Goal: Task Accomplishment & Management: Use online tool/utility

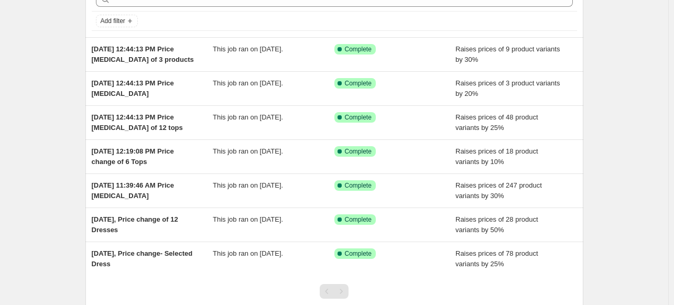
scroll to position [109, 0]
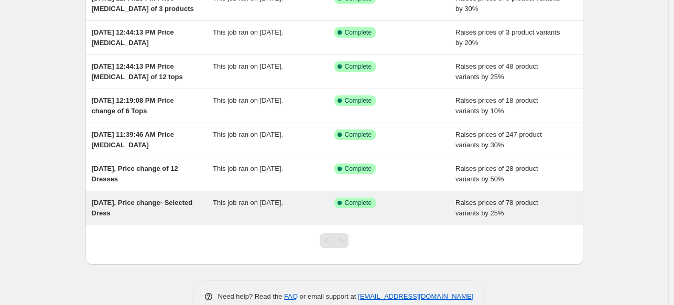
click at [142, 206] on div "[DATE], Price change- Selected Dress" at bounding box center [153, 208] width 122 height 21
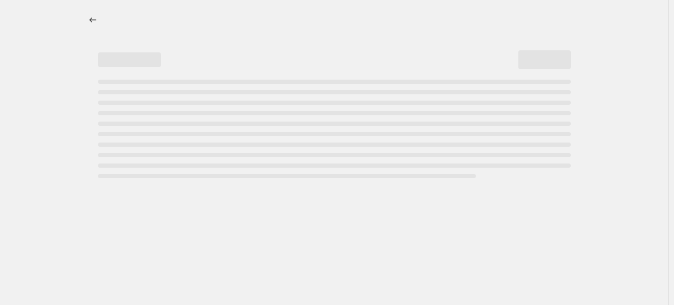
select select "percentage"
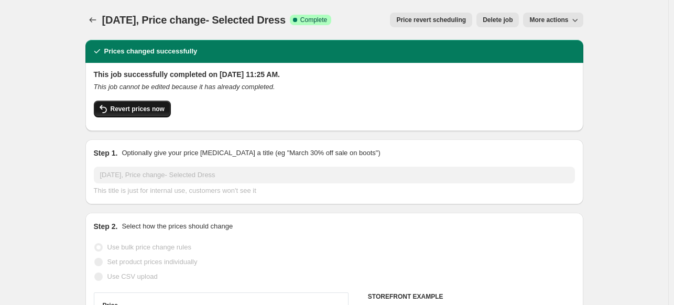
click at [139, 105] on span "Revert prices now" at bounding box center [138, 109] width 54 height 8
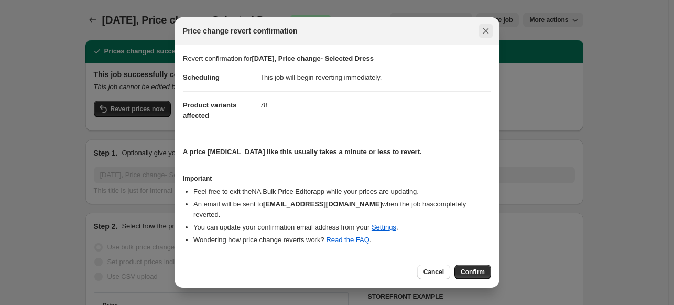
click at [484, 36] on icon "Close" at bounding box center [485, 31] width 10 height 10
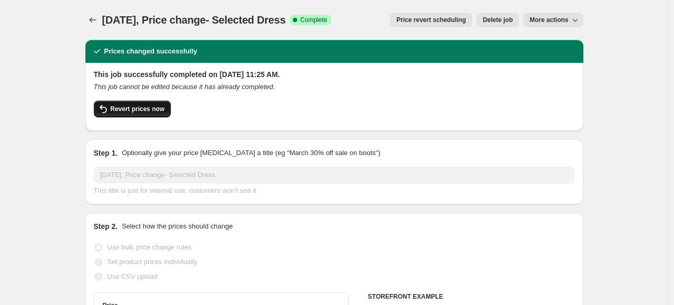
click at [147, 114] on button "Revert prices now" at bounding box center [132, 109] width 77 height 17
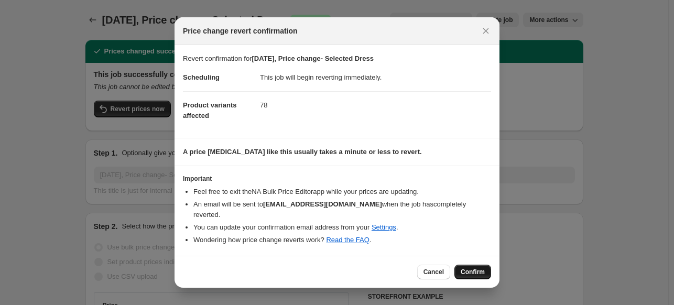
click at [480, 265] on button "Confirm" at bounding box center [472, 272] width 37 height 15
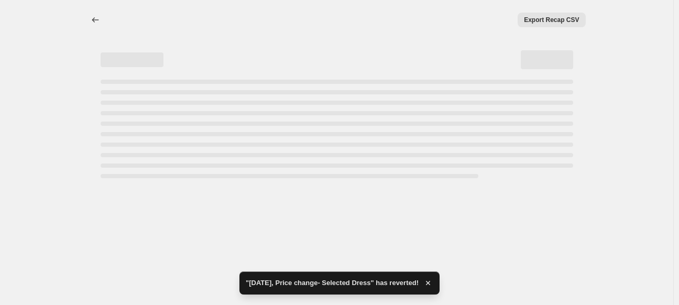
select select "percentage"
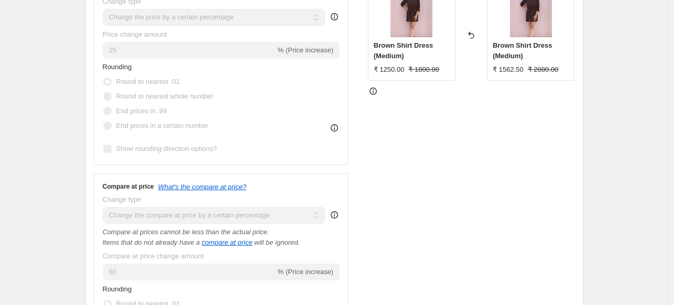
scroll to position [19, 0]
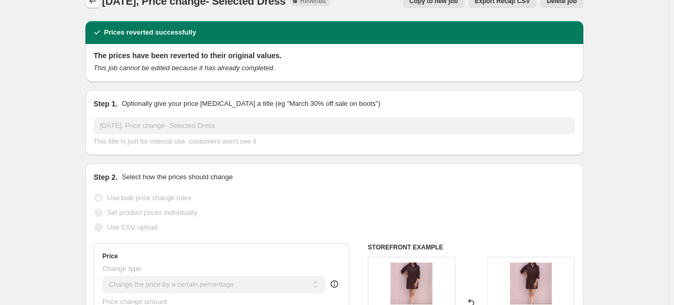
click at [90, 5] on icon "Price change jobs" at bounding box center [92, 1] width 10 height 10
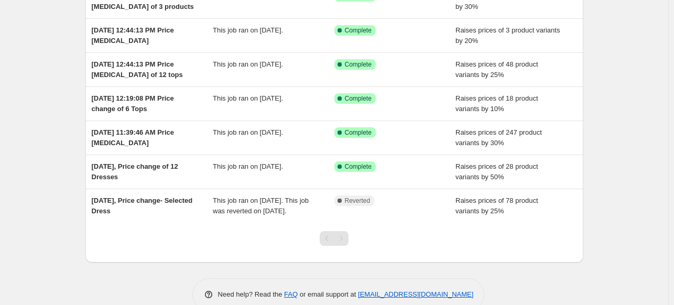
scroll to position [108, 0]
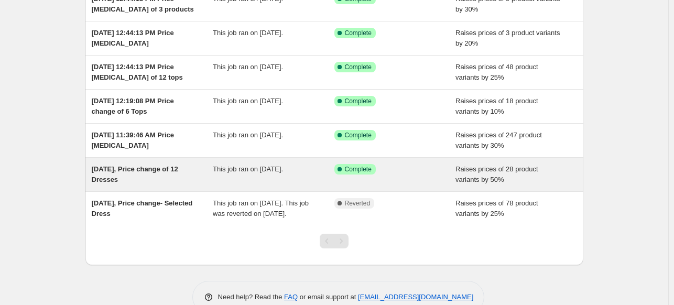
click at [146, 180] on div "[DATE], Price change of 12 Dresses" at bounding box center [153, 174] width 122 height 21
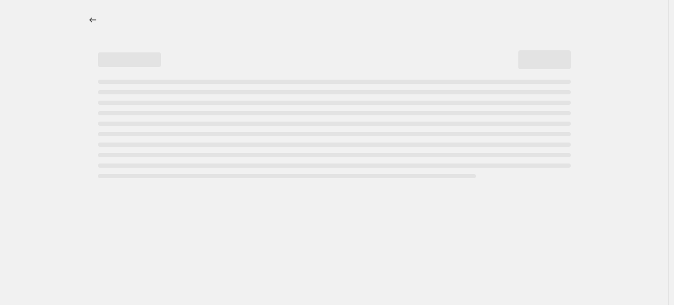
select select "percentage"
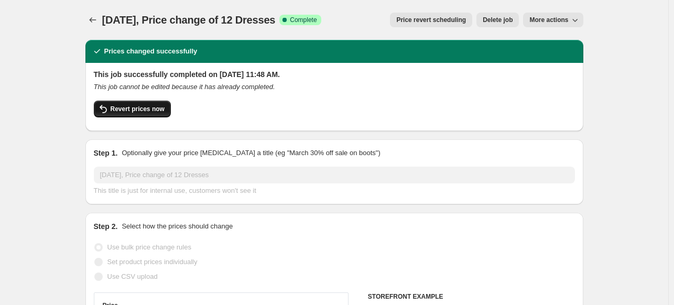
click at [126, 111] on span "Revert prices now" at bounding box center [138, 109] width 54 height 8
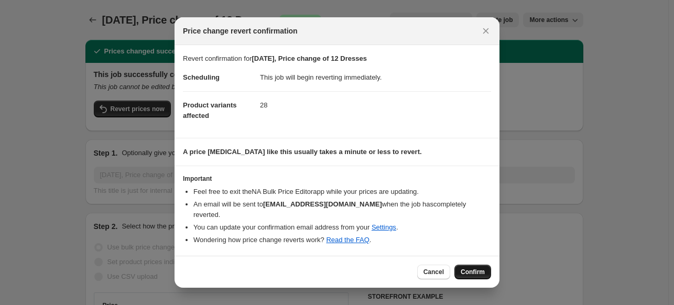
click at [482, 268] on span "Confirm" at bounding box center [472, 272] width 24 height 8
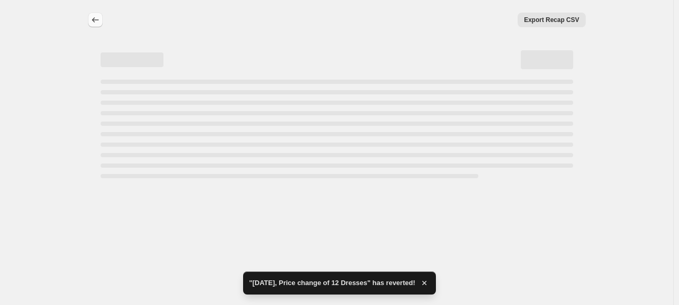
select select "percentage"
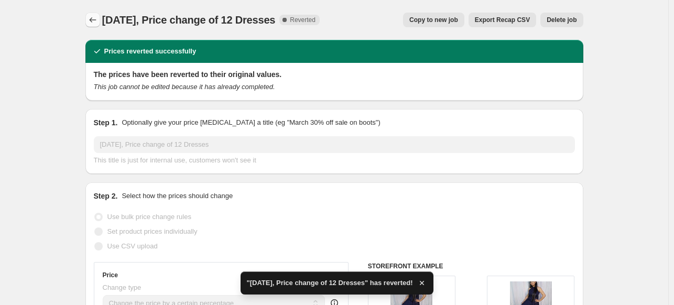
click at [97, 20] on icon "Price change jobs" at bounding box center [92, 20] width 10 height 10
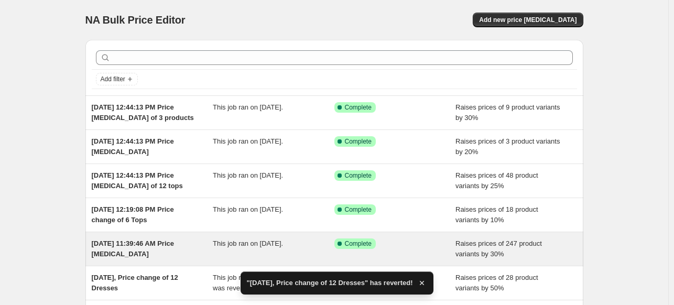
click at [159, 247] on div "[DATE] 11:39:46 AM Price [MEDICAL_DATA]" at bounding box center [153, 248] width 122 height 21
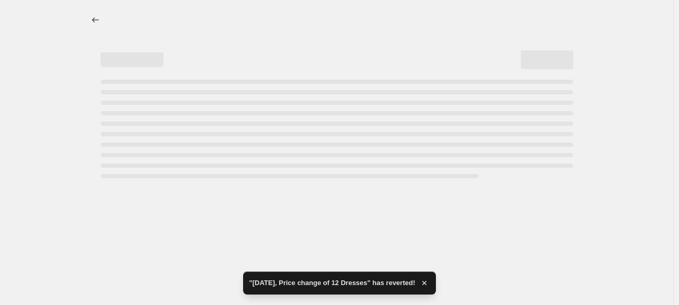
select select "percentage"
select select "collection"
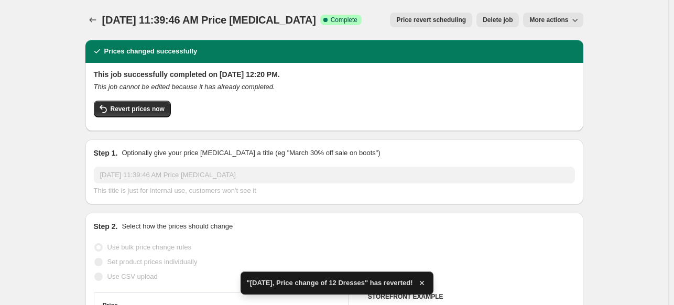
click at [149, 103] on button "Revert prices now" at bounding box center [132, 109] width 77 height 17
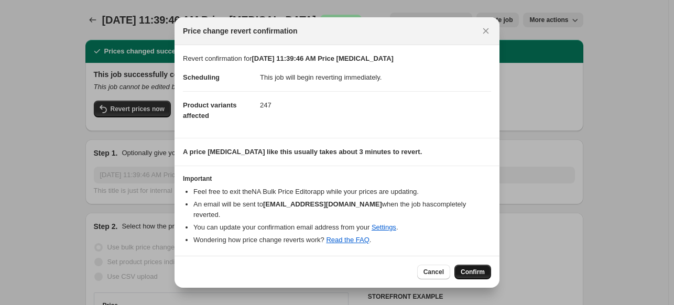
click at [470, 268] on span "Confirm" at bounding box center [472, 272] width 24 height 8
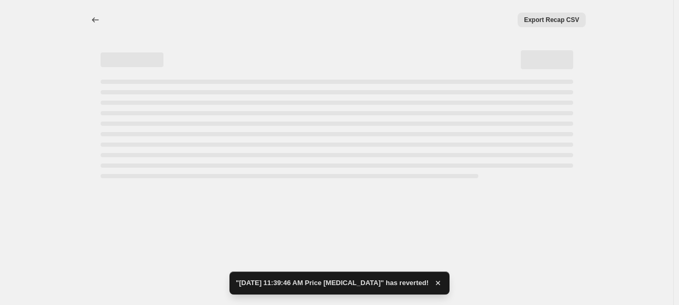
select select "percentage"
select select "collection"
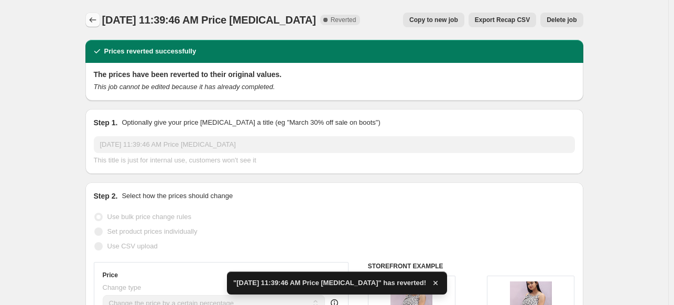
click at [94, 18] on icon "Price change jobs" at bounding box center [92, 20] width 10 height 10
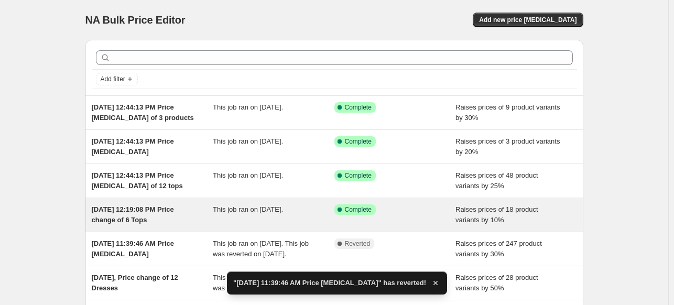
click at [183, 211] on div "[DATE] 12:19:08 PM Price change of 6 Tops" at bounding box center [153, 214] width 122 height 21
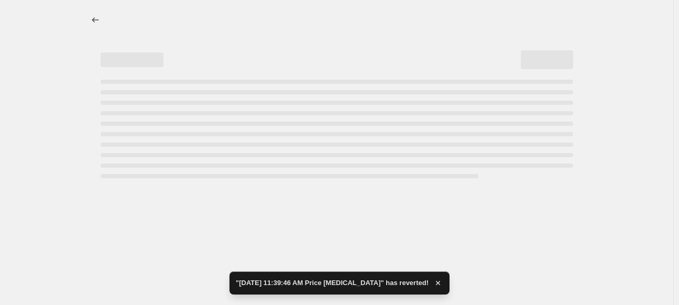
select select "percentage"
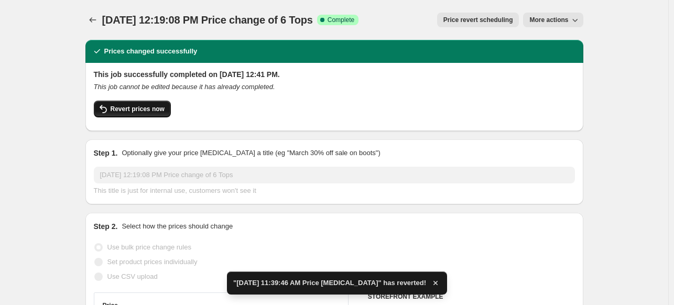
click at [145, 109] on span "Revert prices now" at bounding box center [138, 109] width 54 height 8
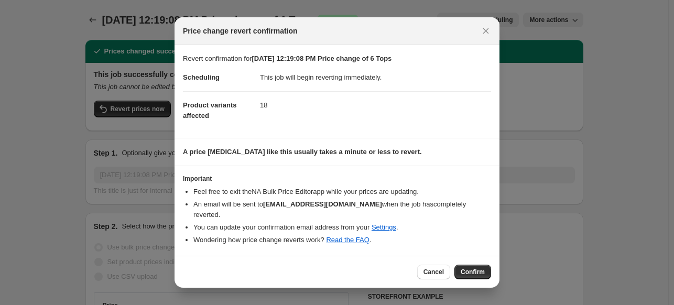
click at [480, 257] on div "Cancel Confirm" at bounding box center [336, 272] width 325 height 32
click at [476, 268] on span "Confirm" at bounding box center [472, 272] width 24 height 8
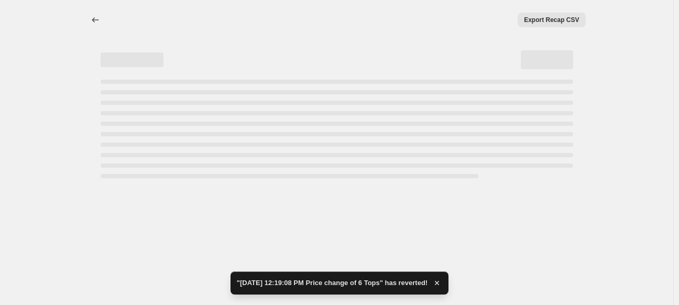
select select "percentage"
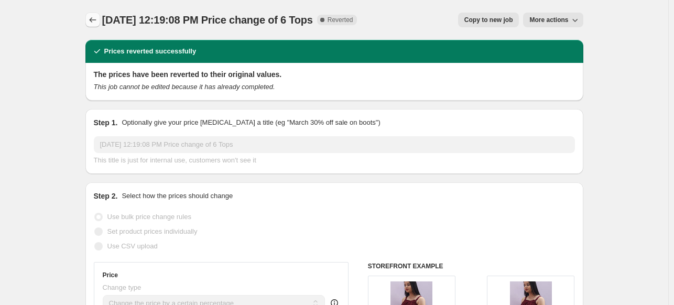
click at [91, 18] on icon "Price change jobs" at bounding box center [92, 20] width 10 height 10
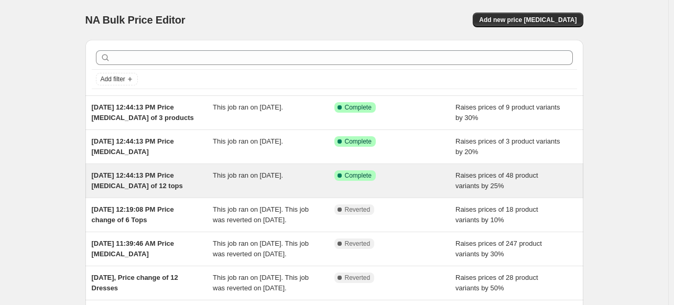
click at [143, 179] on div "[DATE] 12:44:13 PM Price [MEDICAL_DATA] of 12 tops" at bounding box center [153, 180] width 122 height 21
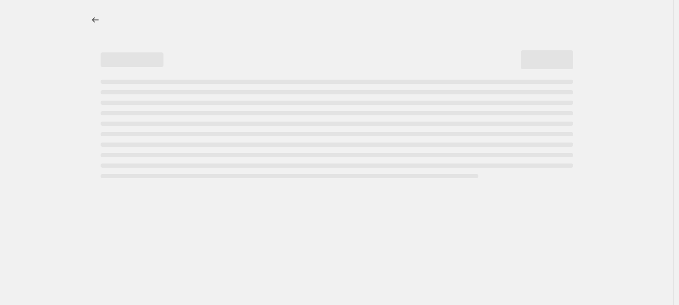
select select "percentage"
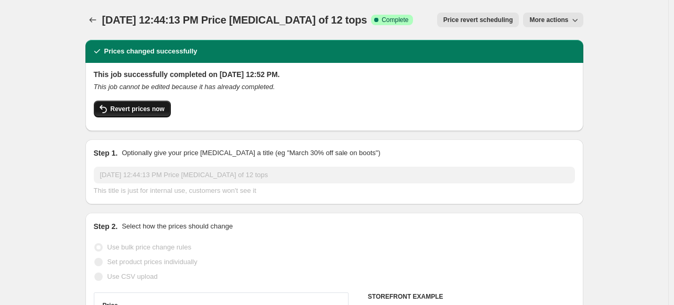
click at [134, 109] on span "Revert prices now" at bounding box center [138, 109] width 54 height 8
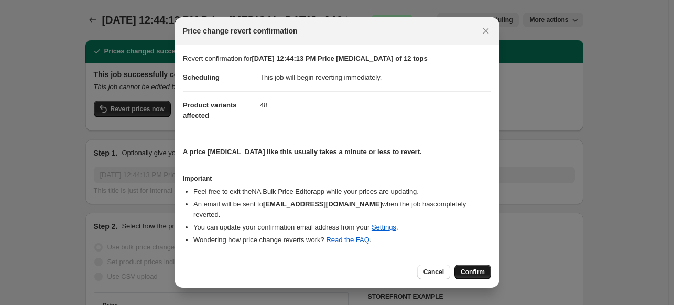
click at [467, 268] on span "Confirm" at bounding box center [472, 272] width 24 height 8
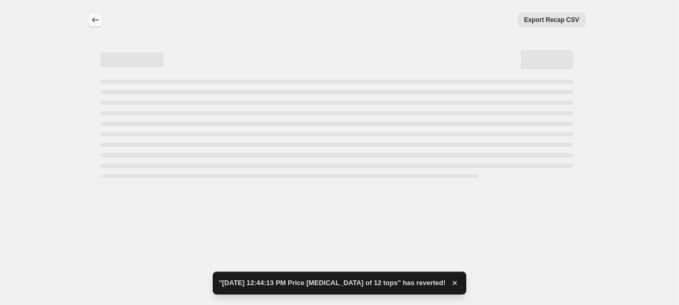
select select "percentage"
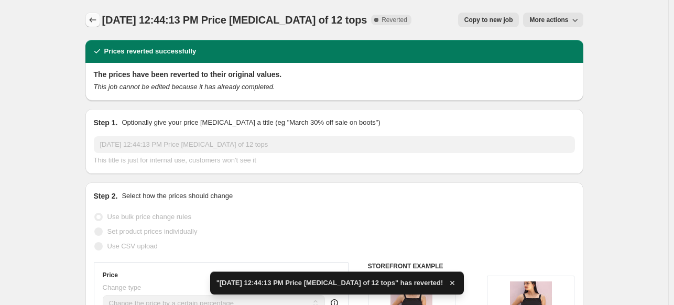
click at [94, 27] on button "Price change jobs" at bounding box center [92, 20] width 15 height 15
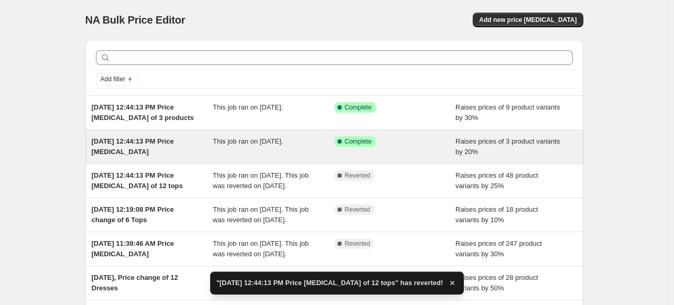
click at [133, 134] on div "Sep 22, 2025, 12:44:13 PM Price change job This job ran on September 22, 2025. …" at bounding box center [334, 147] width 498 height 34
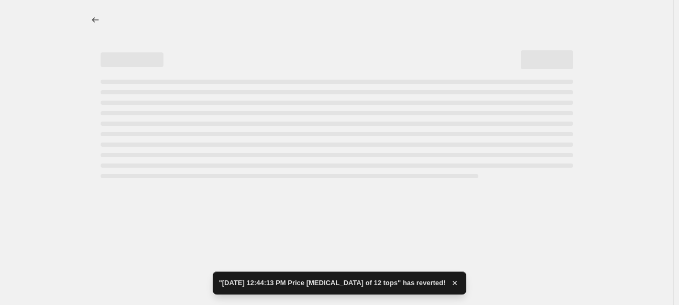
select select "percentage"
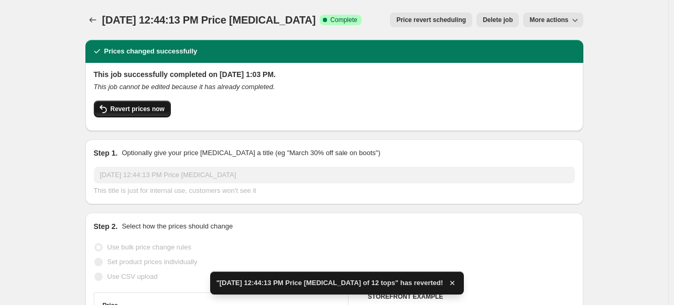
click at [140, 111] on span "Revert prices now" at bounding box center [138, 109] width 54 height 8
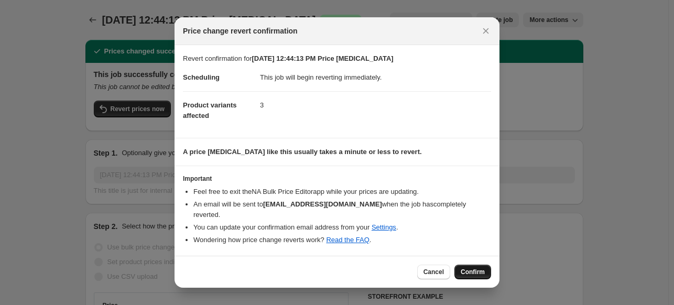
click at [480, 265] on button "Confirm" at bounding box center [472, 272] width 37 height 15
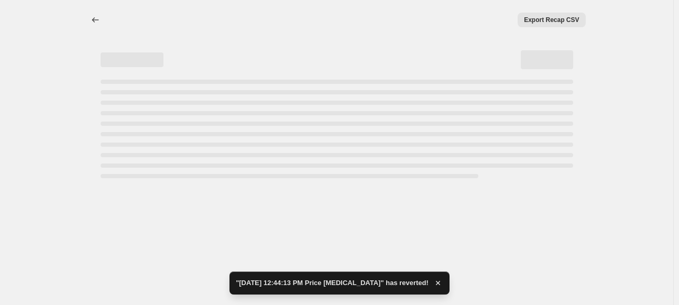
select select "percentage"
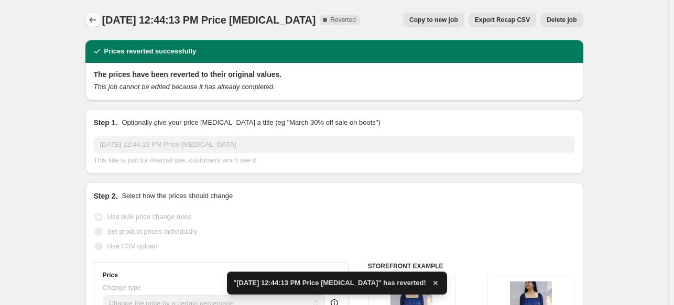
click at [91, 14] on button "Price change jobs" at bounding box center [92, 20] width 15 height 15
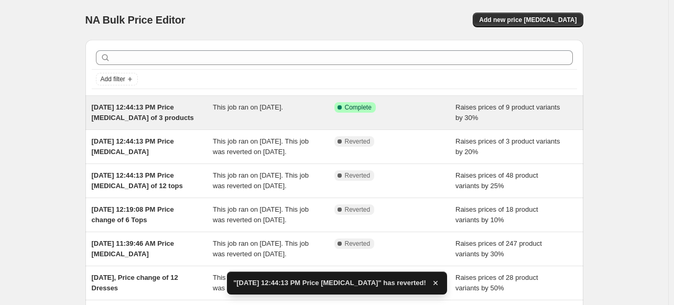
click at [184, 108] on div "[DATE] 12:44:13 PM Price [MEDICAL_DATA] of 3 products" at bounding box center [153, 112] width 122 height 21
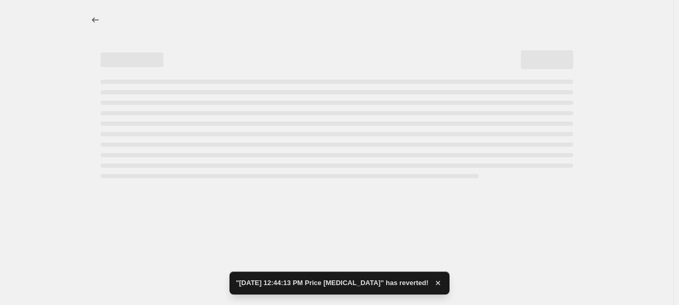
select select "percentage"
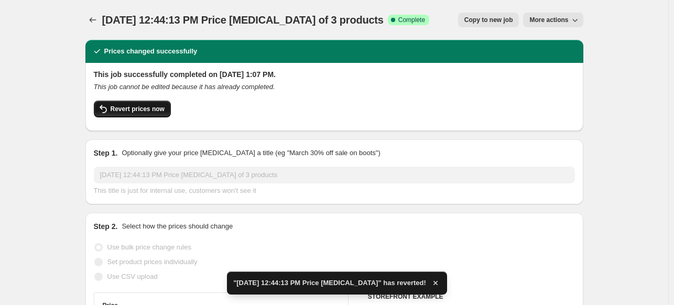
click at [121, 108] on span "Revert prices now" at bounding box center [138, 109] width 54 height 8
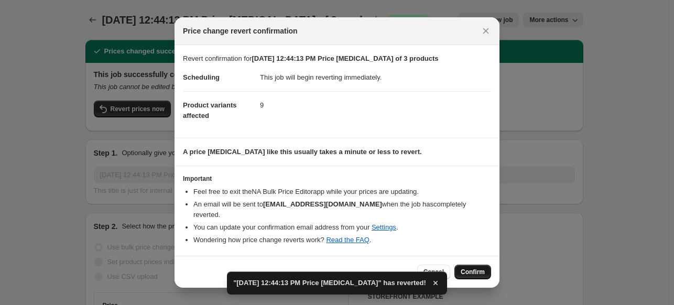
click at [487, 265] on button "Confirm" at bounding box center [472, 272] width 37 height 15
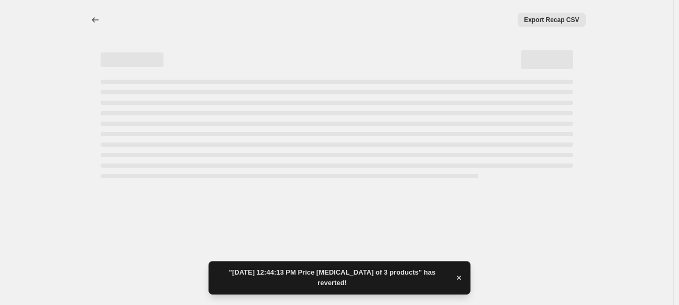
select select "percentage"
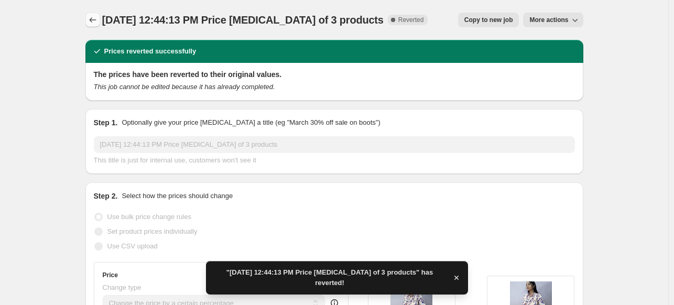
click at [91, 15] on icon "Price change jobs" at bounding box center [92, 20] width 10 height 10
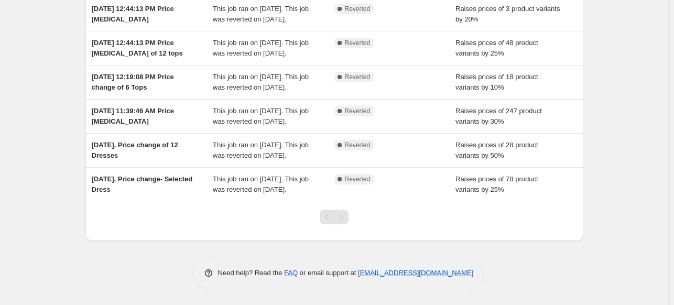
scroll to position [174, 0]
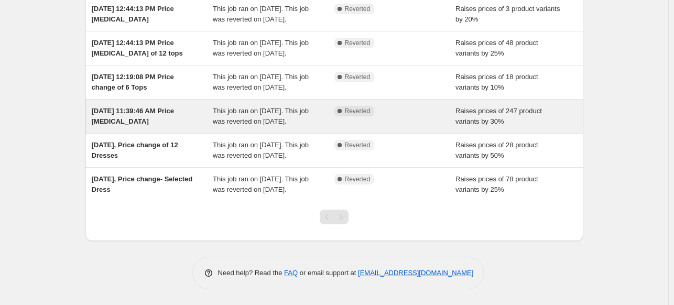
click at [161, 127] on div "[DATE] 11:39:46 AM Price [MEDICAL_DATA]" at bounding box center [153, 116] width 122 height 21
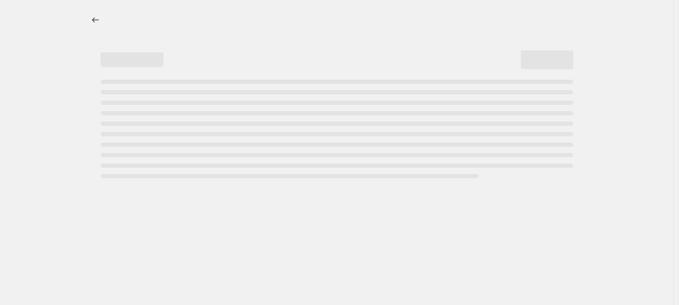
select select "percentage"
select select "collection"
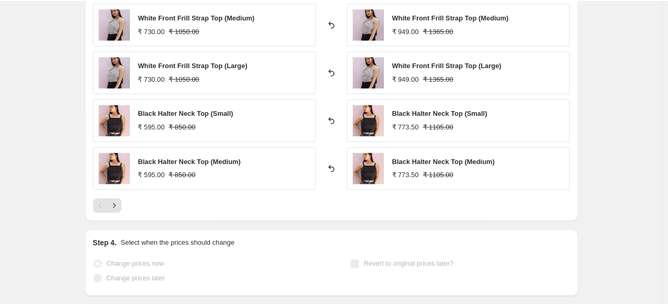
scroll to position [1003, 0]
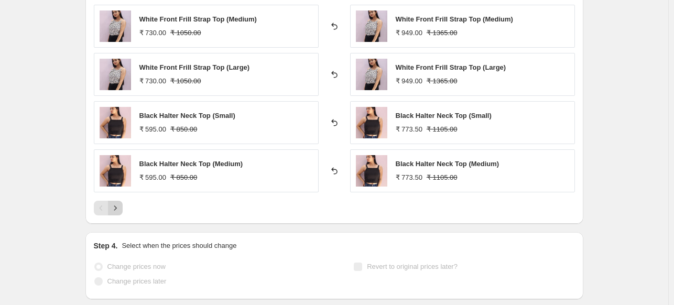
click at [119, 206] on icon "Next" at bounding box center [115, 208] width 10 height 10
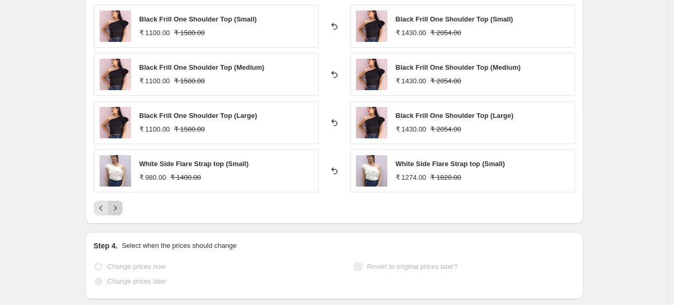
click at [119, 206] on icon "Next" at bounding box center [115, 208] width 10 height 10
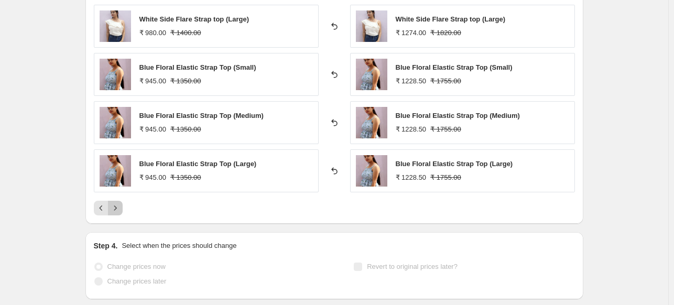
click at [119, 206] on icon "Next" at bounding box center [115, 208] width 10 height 10
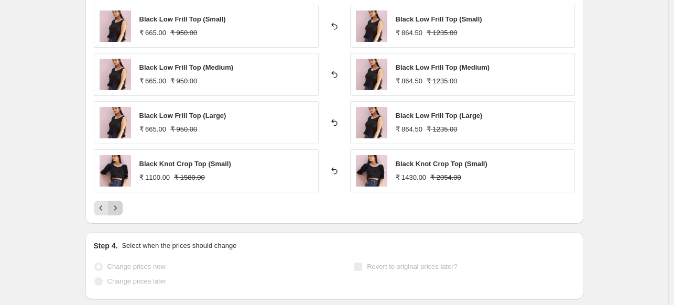
click at [119, 206] on icon "Next" at bounding box center [115, 208] width 10 height 10
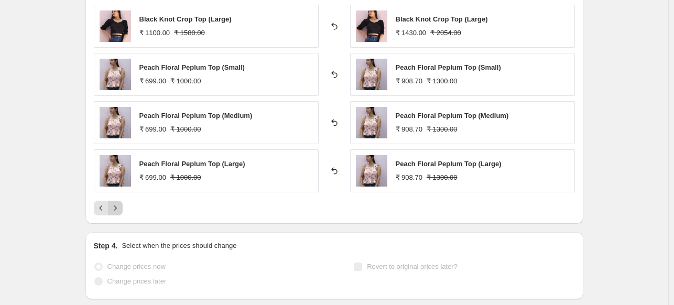
click at [119, 206] on icon "Next" at bounding box center [115, 208] width 10 height 10
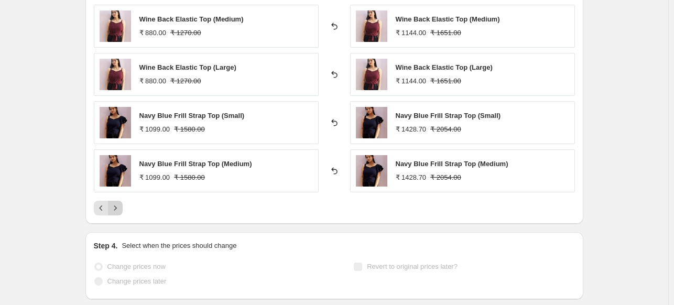
click at [119, 206] on icon "Next" at bounding box center [115, 208] width 10 height 10
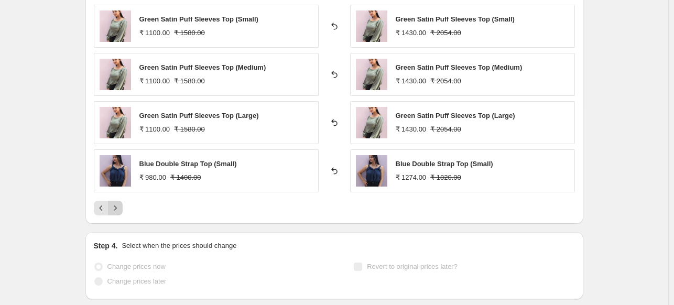
click at [119, 206] on icon "Next" at bounding box center [115, 208] width 10 height 10
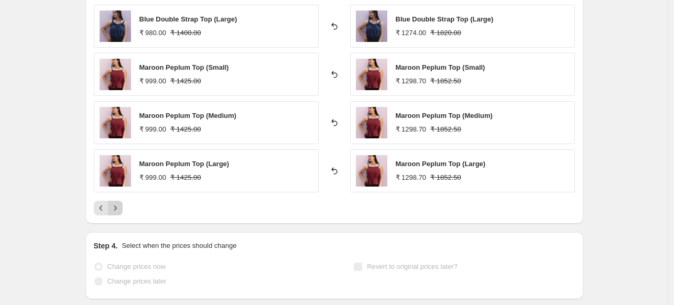
click at [119, 206] on icon "Next" at bounding box center [115, 208] width 10 height 10
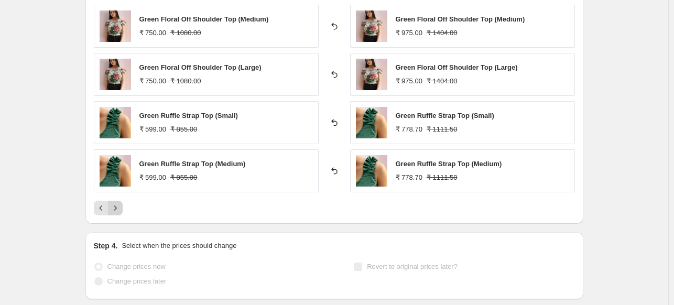
click at [119, 206] on icon "Next" at bounding box center [115, 208] width 10 height 10
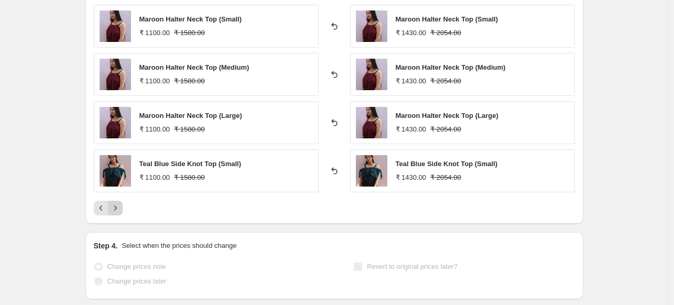
click at [119, 206] on icon "Next" at bounding box center [115, 208] width 10 height 10
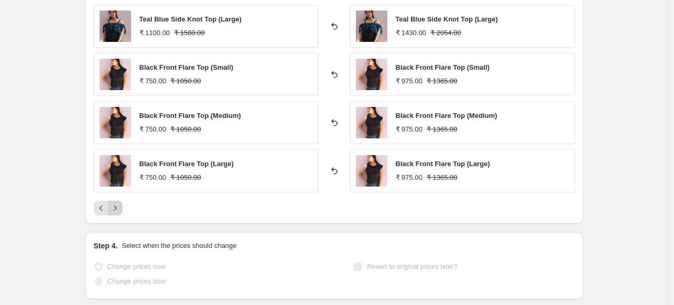
click at [119, 206] on icon "Next" at bounding box center [115, 208] width 10 height 10
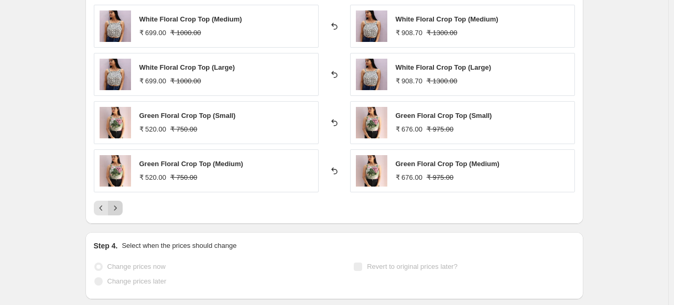
click at [119, 206] on icon "Next" at bounding box center [115, 208] width 10 height 10
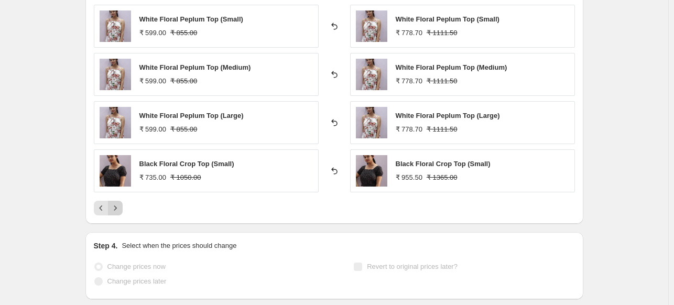
click at [119, 206] on icon "Next" at bounding box center [115, 208] width 10 height 10
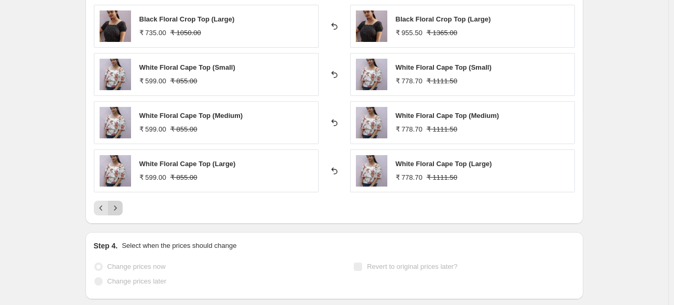
click at [119, 206] on icon "Next" at bounding box center [115, 208] width 10 height 10
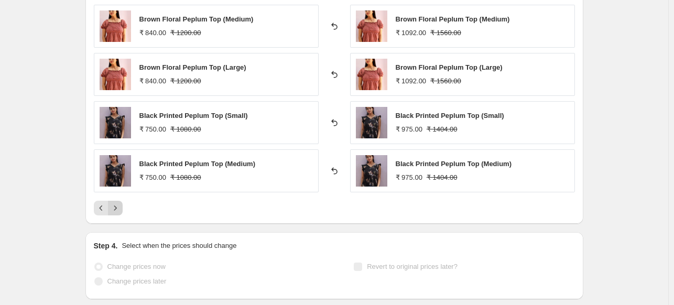
click at [119, 206] on icon "Next" at bounding box center [115, 208] width 10 height 10
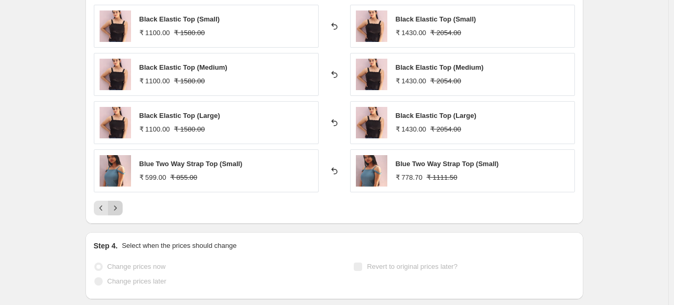
click at [119, 206] on icon "Next" at bounding box center [115, 208] width 10 height 10
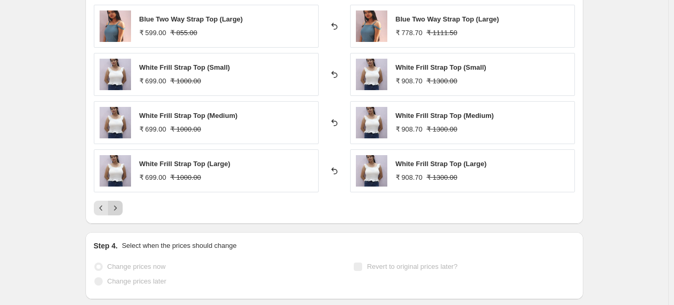
click at [119, 206] on icon "Next" at bounding box center [115, 208] width 10 height 10
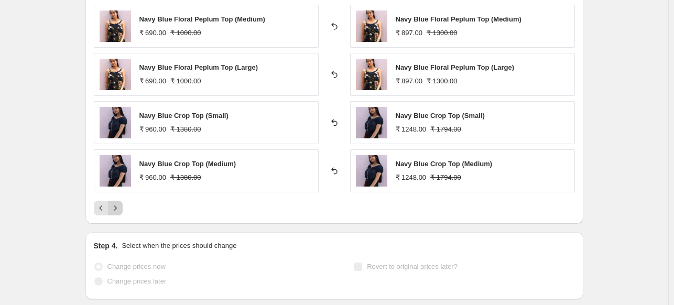
click at [119, 206] on icon "Next" at bounding box center [115, 208] width 10 height 10
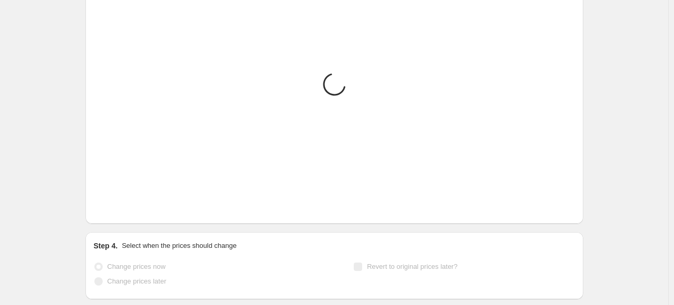
click at [119, 206] on icon "Next" at bounding box center [115, 208] width 10 height 10
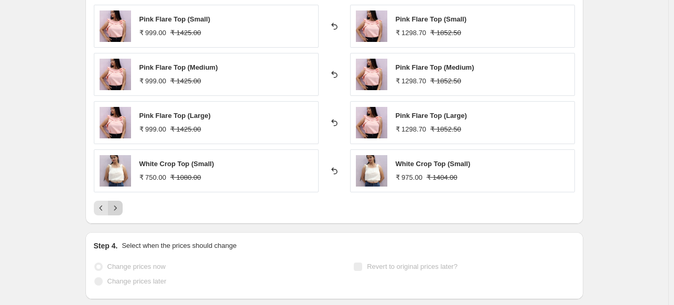
click at [119, 206] on icon "Next" at bounding box center [115, 208] width 10 height 10
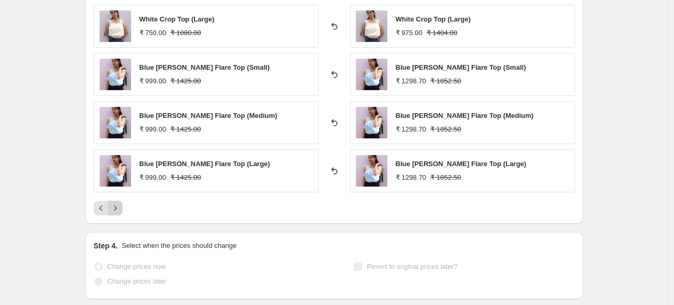
click at [119, 206] on icon "Next" at bounding box center [115, 208] width 10 height 10
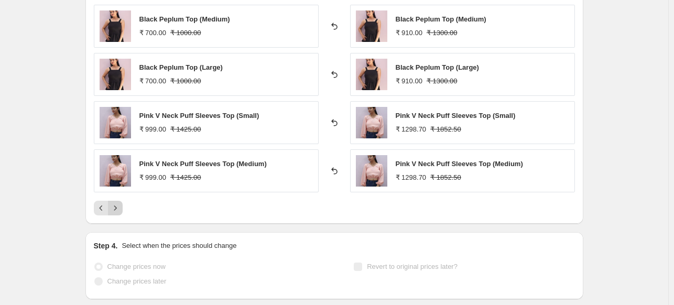
click at [119, 206] on icon "Next" at bounding box center [115, 208] width 10 height 10
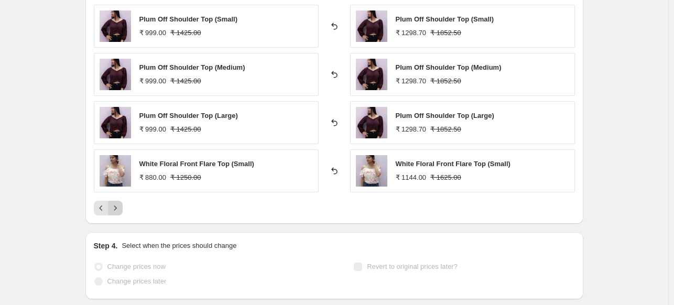
click at [119, 206] on icon "Next" at bounding box center [115, 208] width 10 height 10
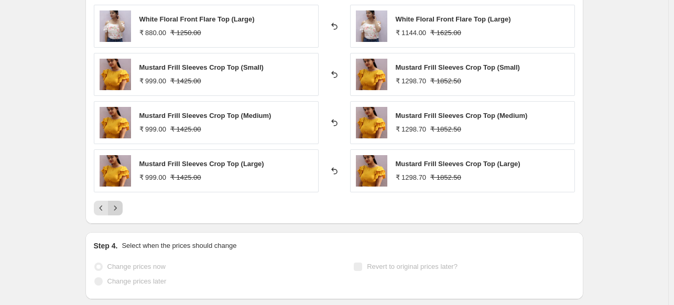
click at [119, 206] on icon "Next" at bounding box center [115, 208] width 10 height 10
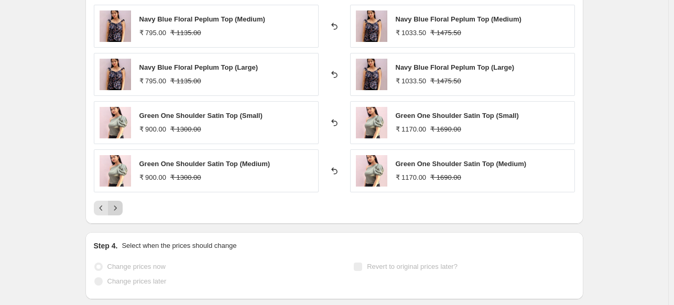
click at [119, 206] on icon "Next" at bounding box center [115, 208] width 10 height 10
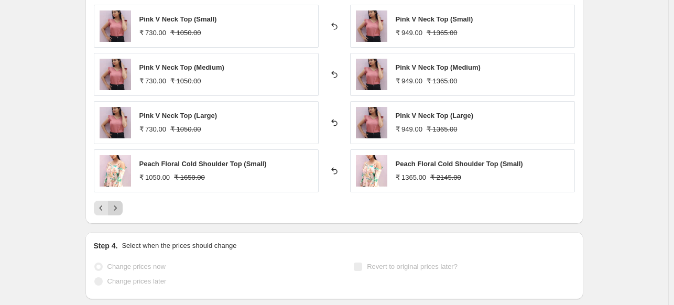
click at [119, 206] on icon "Next" at bounding box center [115, 208] width 10 height 10
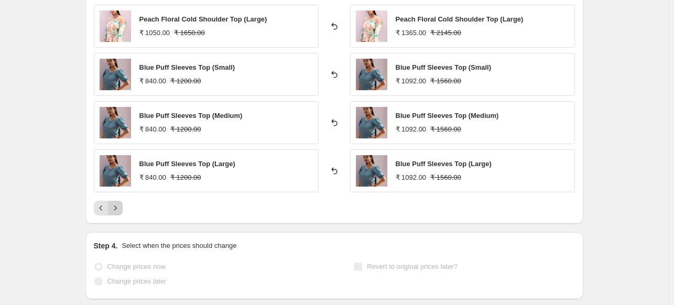
click at [119, 206] on icon "Next" at bounding box center [115, 208] width 10 height 10
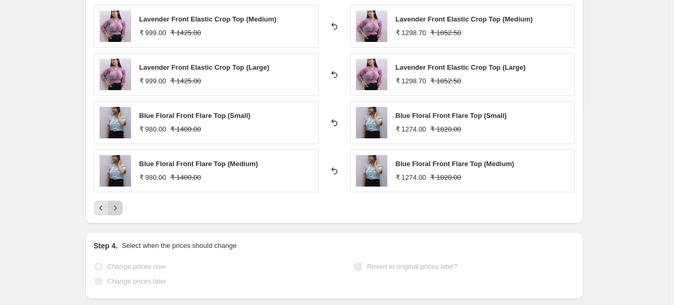
click at [119, 206] on icon "Next" at bounding box center [115, 208] width 10 height 10
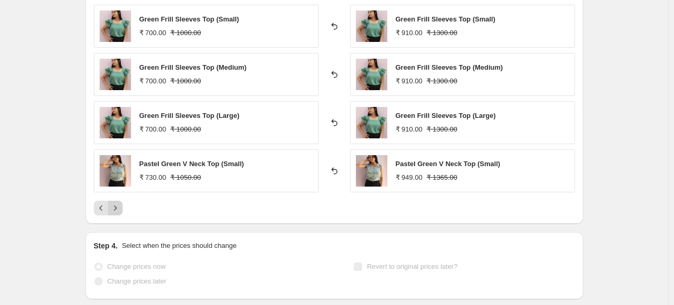
click at [119, 206] on icon "Next" at bounding box center [115, 208] width 10 height 10
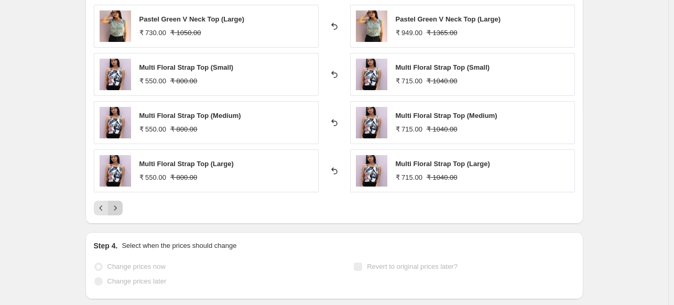
click at [119, 206] on icon "Next" at bounding box center [115, 208] width 10 height 10
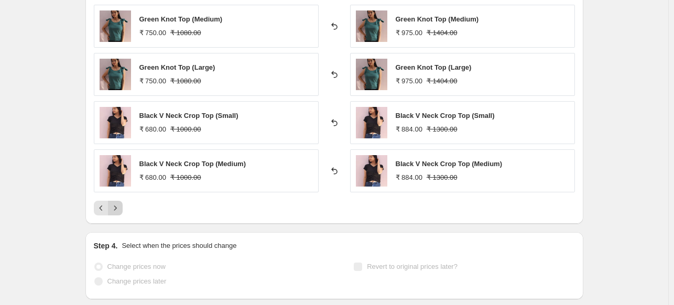
click at [119, 206] on icon "Next" at bounding box center [115, 208] width 10 height 10
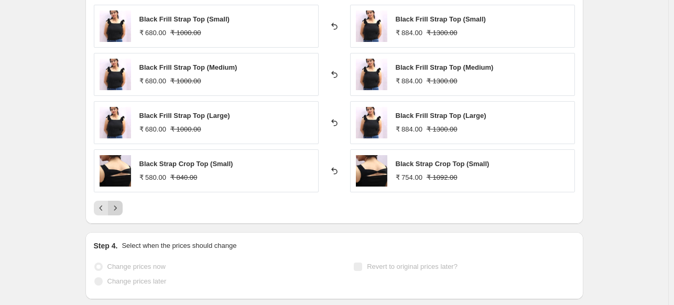
click at [119, 206] on icon "Next" at bounding box center [115, 208] width 10 height 10
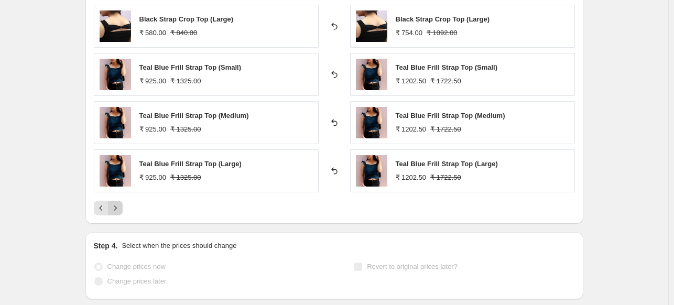
click at [119, 206] on icon "Next" at bounding box center [115, 208] width 10 height 10
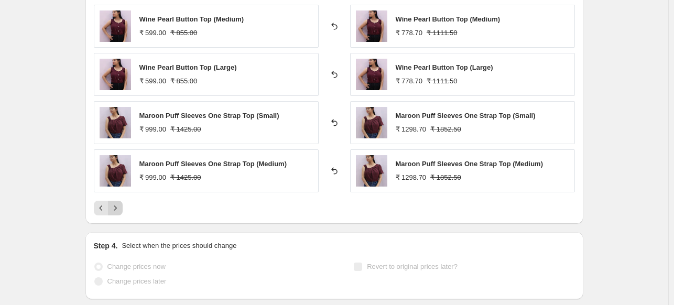
click at [119, 206] on icon "Next" at bounding box center [115, 208] width 10 height 10
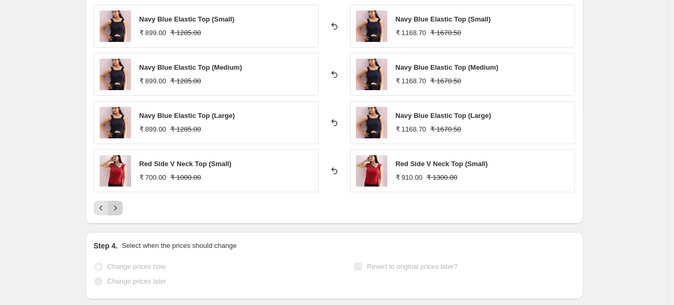
click at [119, 206] on icon "Next" at bounding box center [115, 208] width 10 height 10
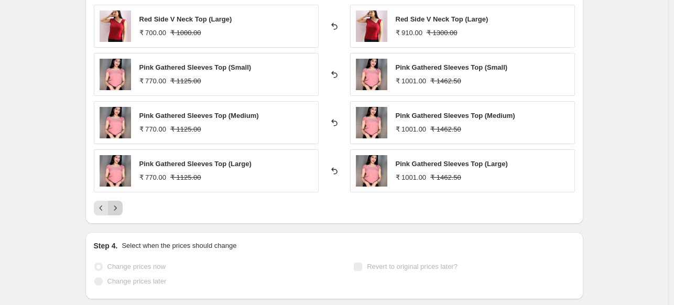
click at [119, 206] on icon "Next" at bounding box center [115, 208] width 10 height 10
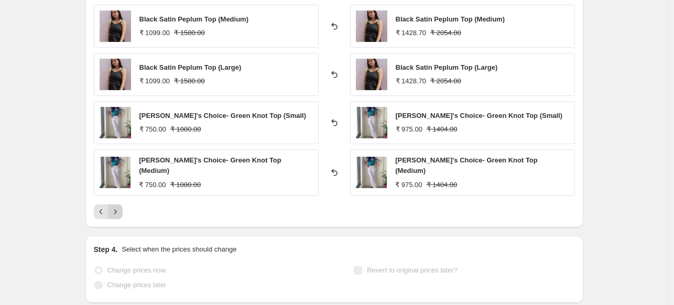
click at [119, 206] on icon "Next" at bounding box center [115, 211] width 10 height 10
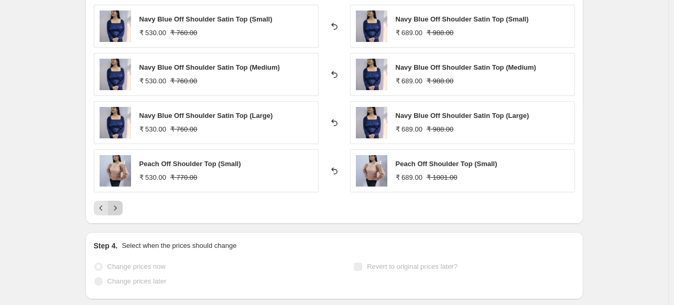
click at [119, 206] on icon "Next" at bounding box center [115, 208] width 10 height 10
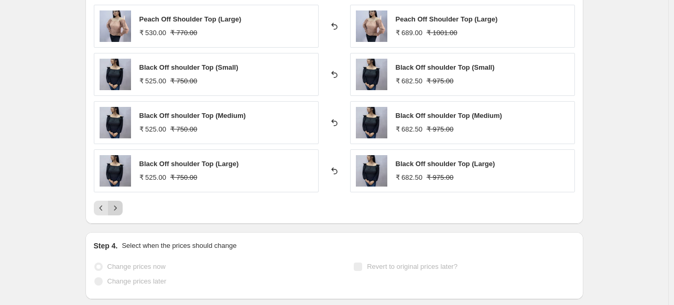
click at [119, 206] on icon "Next" at bounding box center [115, 208] width 10 height 10
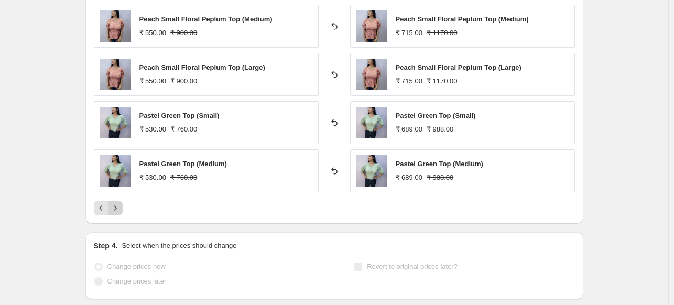
click at [119, 206] on icon "Next" at bounding box center [115, 208] width 10 height 10
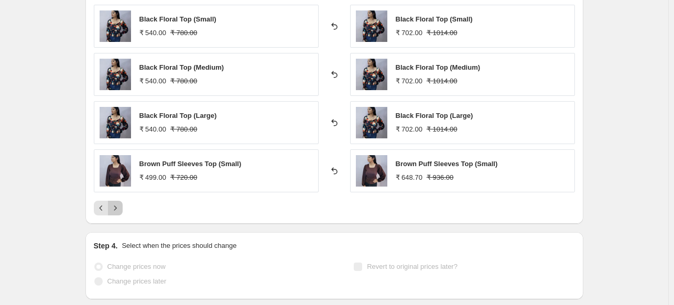
click at [119, 206] on icon "Next" at bounding box center [115, 208] width 10 height 10
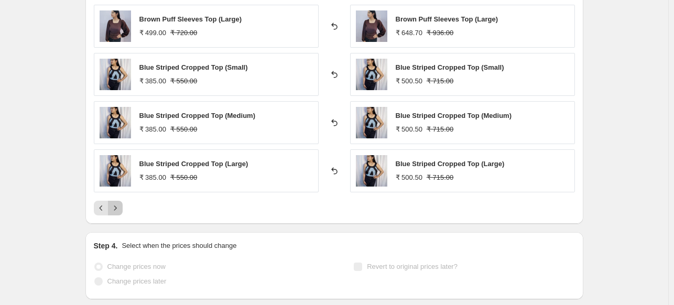
click at [119, 206] on icon "Next" at bounding box center [115, 208] width 10 height 10
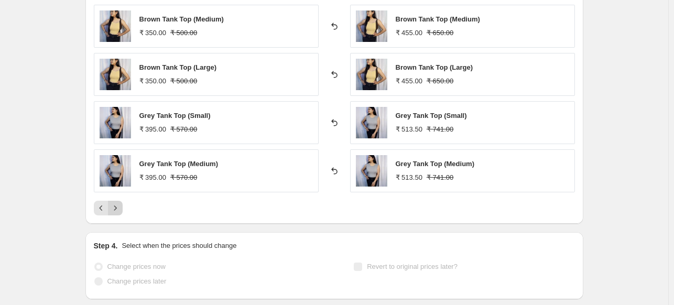
click at [119, 206] on icon "Next" at bounding box center [115, 208] width 10 height 10
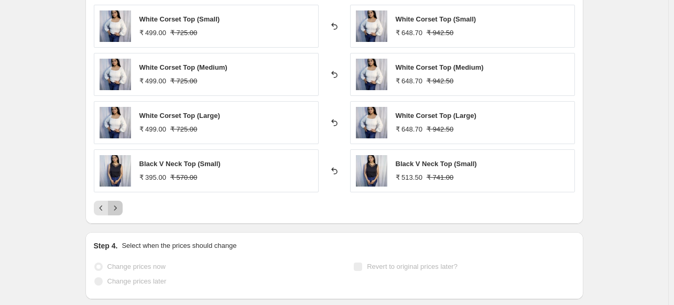
click at [119, 206] on icon "Next" at bounding box center [115, 208] width 10 height 10
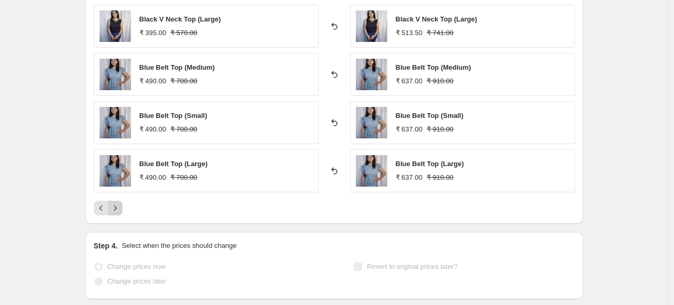
click at [119, 206] on icon "Next" at bounding box center [115, 208] width 10 height 10
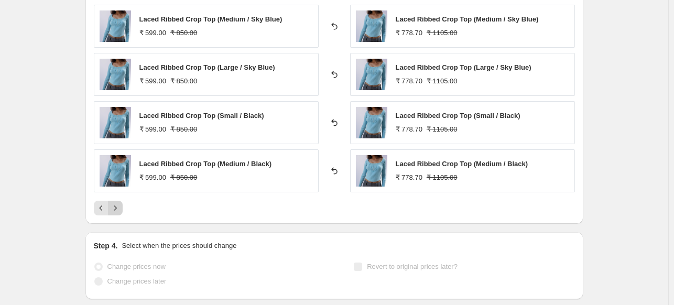
click at [119, 206] on icon "Next" at bounding box center [115, 208] width 10 height 10
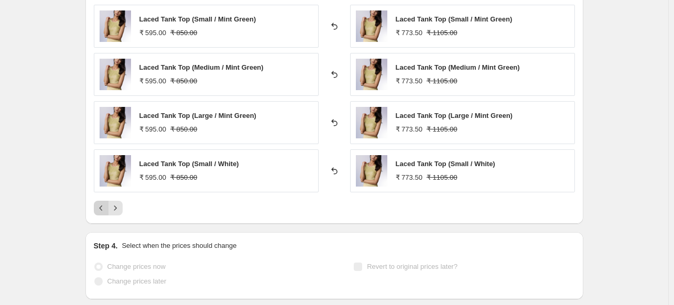
click at [101, 208] on icon "Previous" at bounding box center [101, 208] width 10 height 10
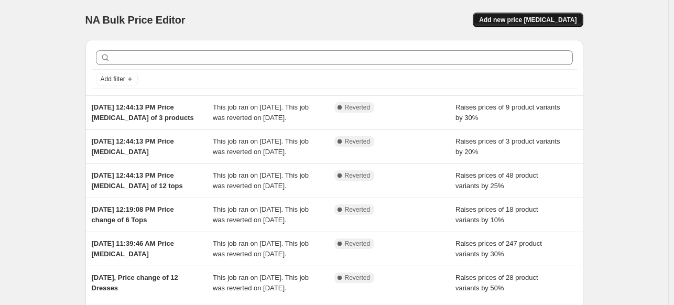
click at [546, 25] on button "Add new price [MEDICAL_DATA]" at bounding box center [528, 20] width 110 height 15
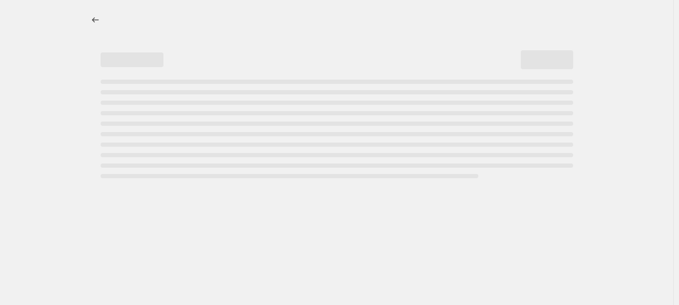
select select "percentage"
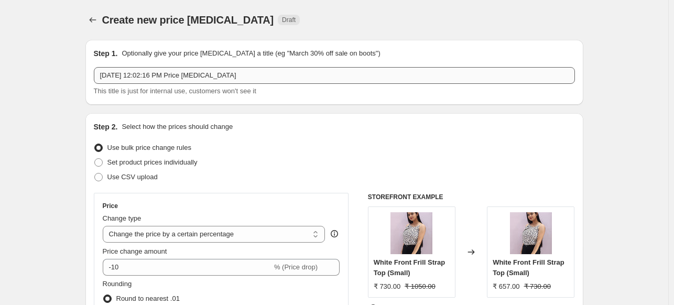
drag, startPoint x: 283, startPoint y: 65, endPoint x: 278, endPoint y: 74, distance: 10.3
click at [278, 74] on div "Step 1. Optionally give your price [MEDICAL_DATA] a title (eg "March 30% off sa…" at bounding box center [334, 72] width 481 height 48
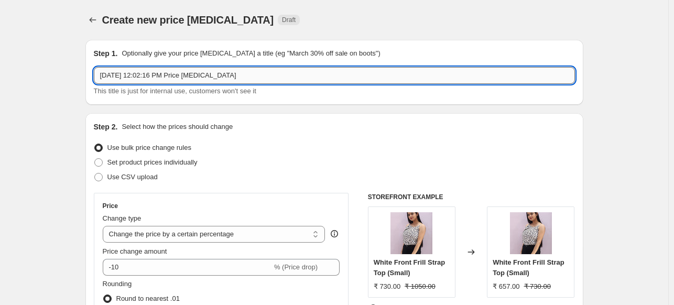
click at [278, 74] on input "[DATE] 12:02:16 PM Price [MEDICAL_DATA]" at bounding box center [334, 75] width 481 height 17
type input "[DATE] 12:02:16 PM Price [MEDICAL_DATA] of Only Comapre at Price"
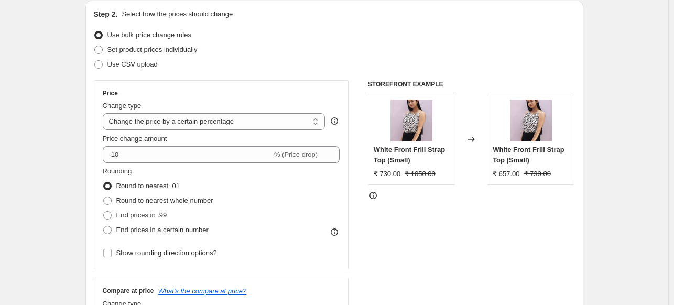
scroll to position [132, 0]
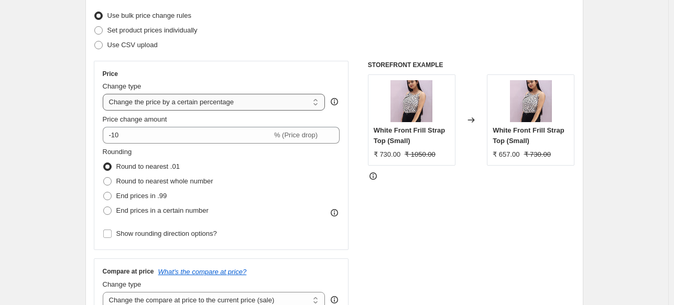
click at [261, 99] on select "Change the price to a certain amount Change the price by a certain amount Chang…" at bounding box center [214, 102] width 223 height 17
select select "no_change"
click at [105, 94] on select "Change the price to a certain amount Change the price by a certain amount Chang…" at bounding box center [214, 102] width 223 height 17
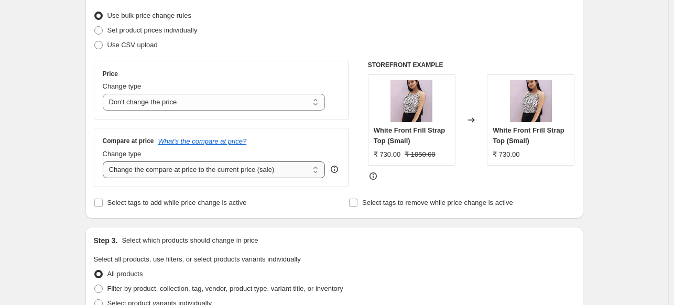
click at [279, 172] on select "Change the compare at price to the current price (sale) Change the compare at p…" at bounding box center [214, 169] width 223 height 17
select select "percentage"
click at [105, 161] on select "Change the compare at price to the current price (sale) Change the compare at p…" at bounding box center [214, 169] width 223 height 17
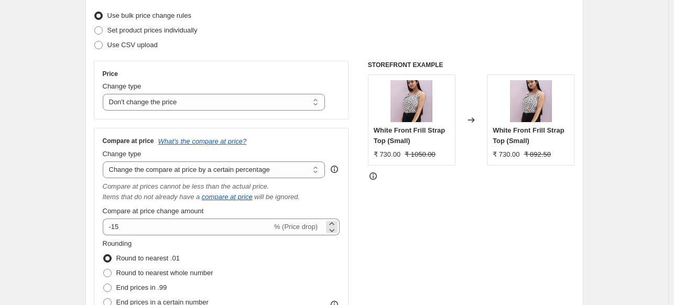
click at [290, 223] on span "% (Price drop)" at bounding box center [295, 227] width 43 height 8
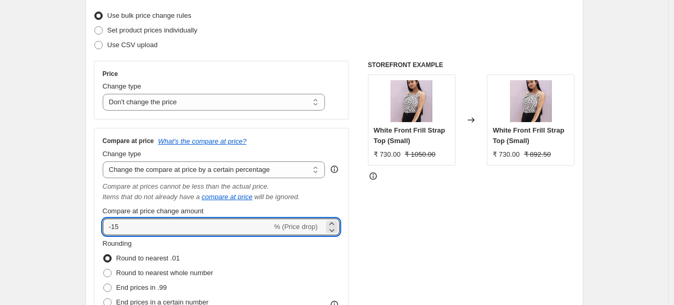
drag, startPoint x: 127, startPoint y: 228, endPoint x: 101, endPoint y: 228, distance: 25.7
click at [101, 228] on div "Compare at price What's the compare at price? Change type Change the compare at…" at bounding box center [221, 235] width 255 height 214
type input "5"
type input "15"
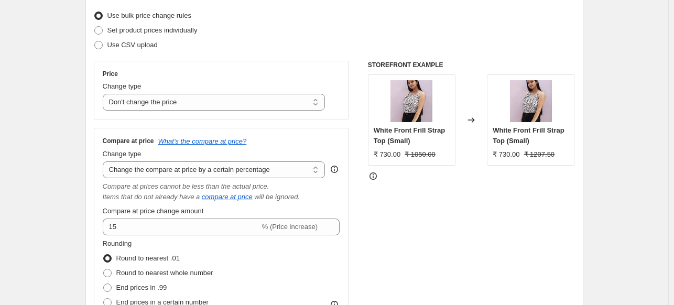
click at [420, 220] on div "STOREFRONT EXAMPLE White Front Frill Strap Top (Small) ₹ 730.00 ₹ 1050.00 Chang…" at bounding box center [471, 201] width 207 height 281
click at [138, 272] on span "Round to nearest whole number" at bounding box center [164, 273] width 97 height 8
click at [104, 269] on input "Round to nearest whole number" at bounding box center [103, 269] width 1 height 1
radio input "true"
click at [128, 288] on span "End prices in .99" at bounding box center [141, 287] width 51 height 8
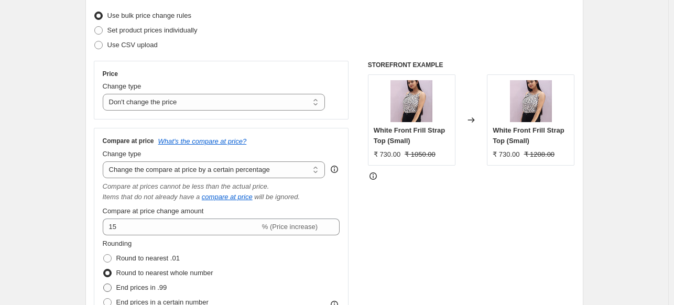
click at [104, 284] on input "End prices in .99" at bounding box center [103, 283] width 1 height 1
radio input "true"
click at [133, 301] on span "End prices in a certain number" at bounding box center [162, 302] width 92 height 8
click at [104, 299] on input "End prices in a certain number" at bounding box center [103, 298] width 1 height 1
radio input "true"
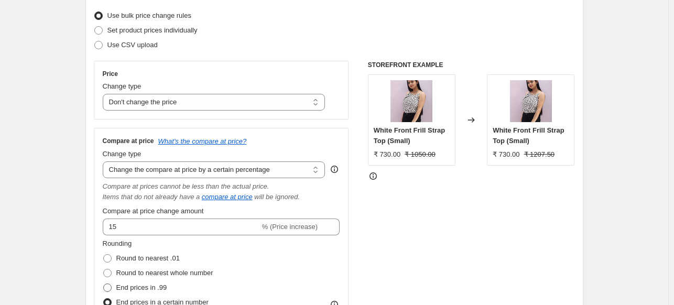
click at [158, 285] on span "End prices in .99" at bounding box center [141, 287] width 51 height 8
click at [104, 284] on input "End prices in .99" at bounding box center [103, 283] width 1 height 1
radio input "true"
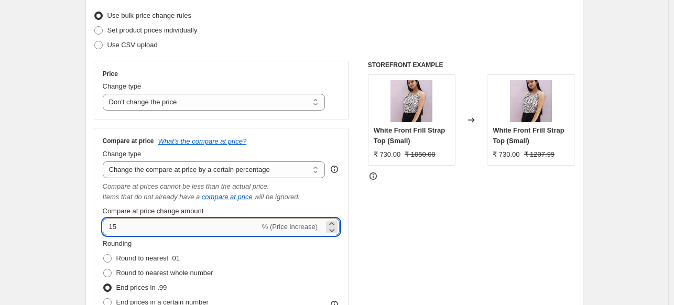
drag, startPoint x: 142, startPoint y: 215, endPoint x: 141, endPoint y: 223, distance: 7.4
click at [141, 223] on div "Compare at price change amount 15 % (Price increase)" at bounding box center [221, 220] width 237 height 29
click at [141, 223] on input "15" at bounding box center [181, 226] width 157 height 17
type input "1"
type input "20"
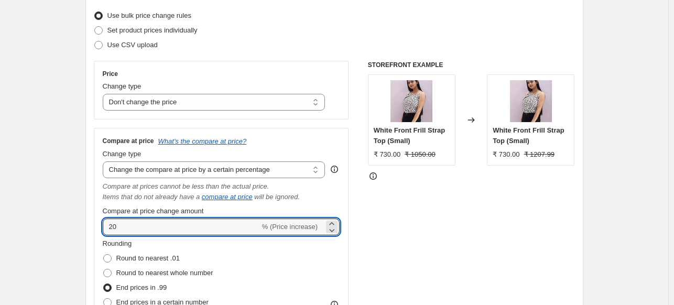
click at [456, 233] on div "STOREFRONT EXAMPLE White Front Frill Strap Top (Small) ₹ 730.00 ₹ 1050.00 Chang…" at bounding box center [471, 201] width 207 height 281
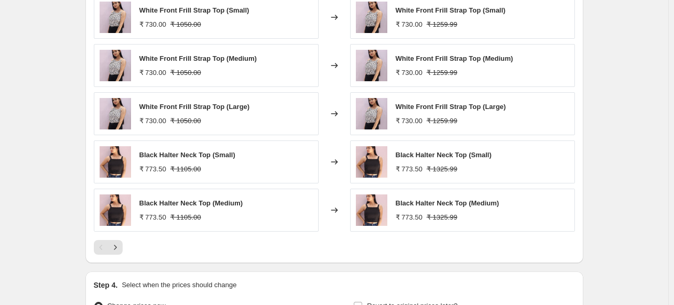
scroll to position [648, 0]
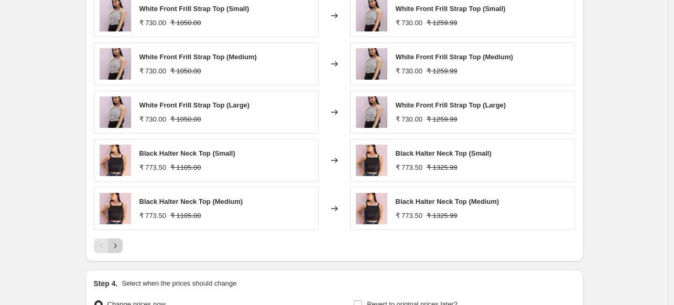
click at [117, 248] on icon "Next" at bounding box center [115, 245] width 10 height 10
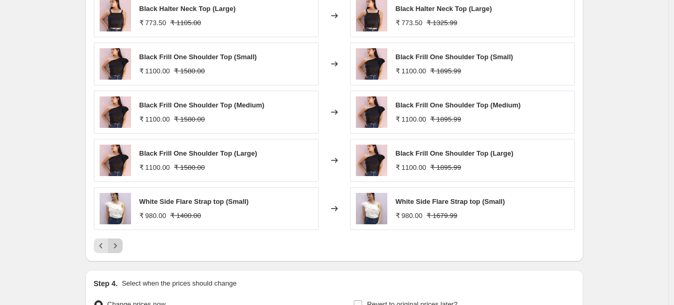
click at [117, 248] on icon "Next" at bounding box center [115, 245] width 10 height 10
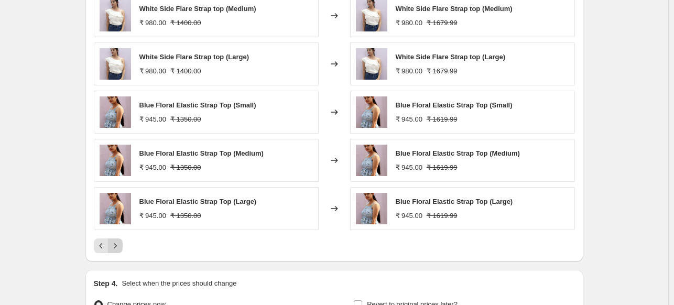
click at [117, 248] on icon "Next" at bounding box center [115, 245] width 10 height 10
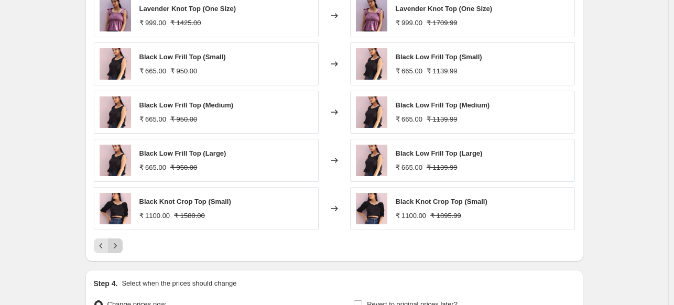
click at [117, 248] on icon "Next" at bounding box center [115, 245] width 10 height 10
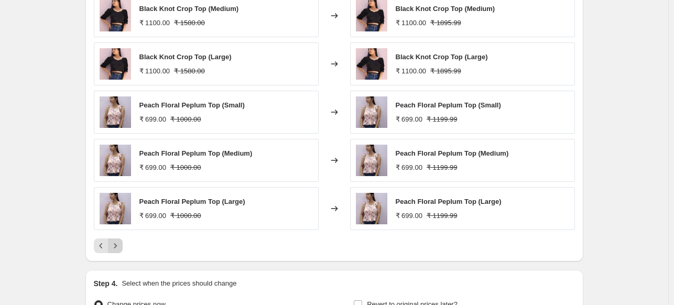
click at [117, 248] on icon "Next" at bounding box center [115, 245] width 10 height 10
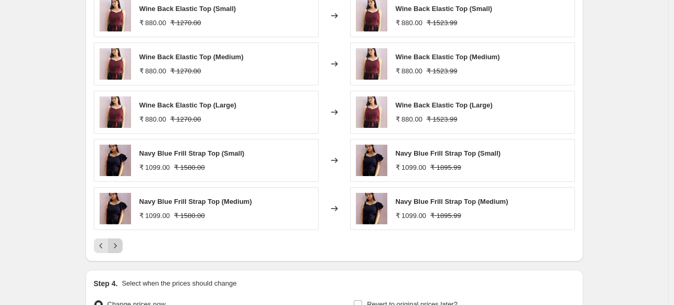
click at [117, 248] on icon "Next" at bounding box center [115, 245] width 10 height 10
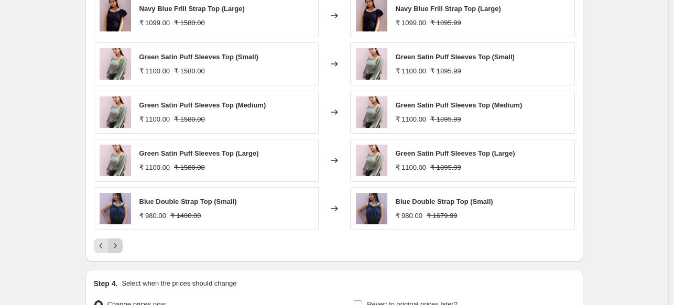
click at [117, 248] on icon "Next" at bounding box center [115, 245] width 10 height 10
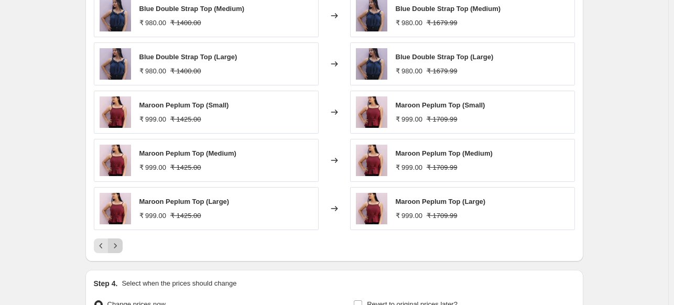
click at [117, 248] on icon "Next" at bounding box center [115, 245] width 10 height 10
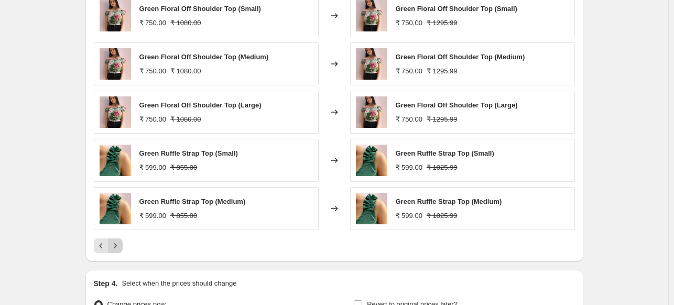
click at [117, 248] on icon "Next" at bounding box center [115, 245] width 10 height 10
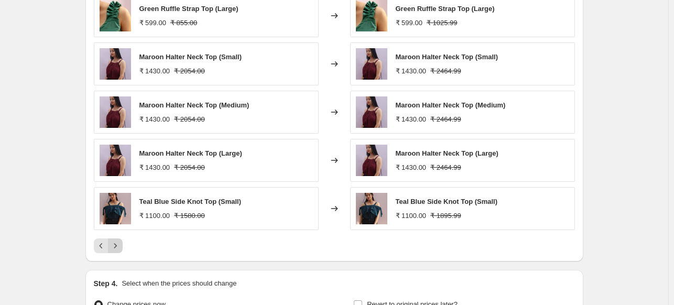
click at [117, 248] on icon "Next" at bounding box center [115, 245] width 10 height 10
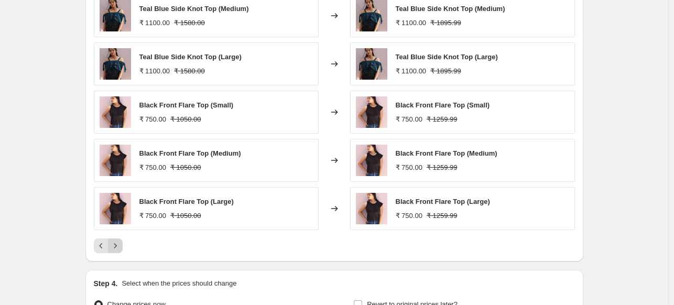
click at [117, 248] on icon "Next" at bounding box center [115, 245] width 10 height 10
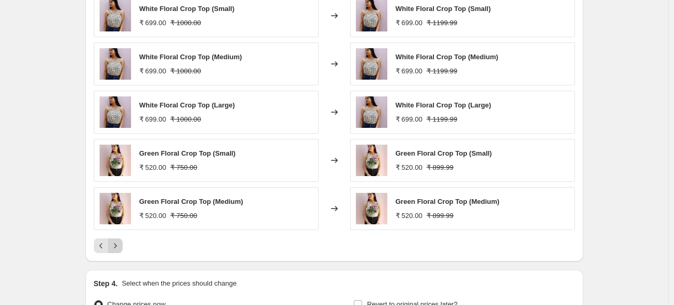
click at [117, 248] on icon "Next" at bounding box center [115, 245] width 10 height 10
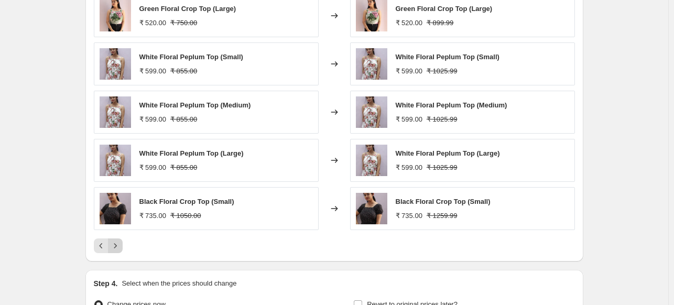
click at [117, 248] on icon "Next" at bounding box center [115, 245] width 10 height 10
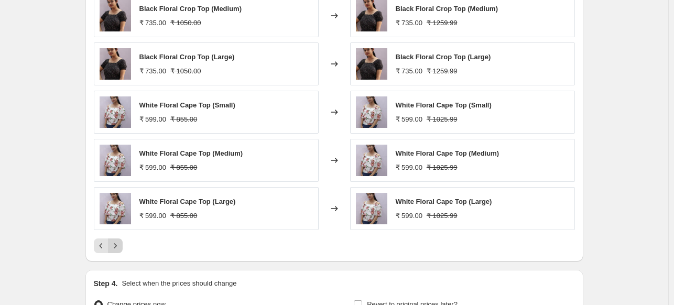
click at [117, 248] on icon "Next" at bounding box center [115, 245] width 10 height 10
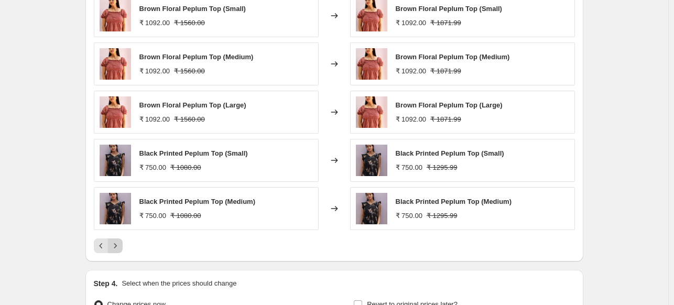
click at [117, 248] on icon "Next" at bounding box center [115, 245] width 10 height 10
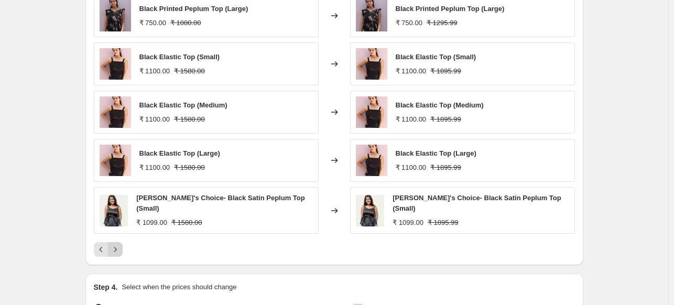
click at [117, 248] on icon "Next" at bounding box center [115, 249] width 10 height 10
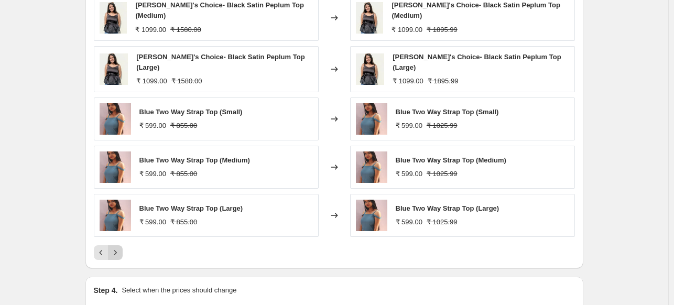
click at [117, 248] on icon "Next" at bounding box center [115, 252] width 10 height 10
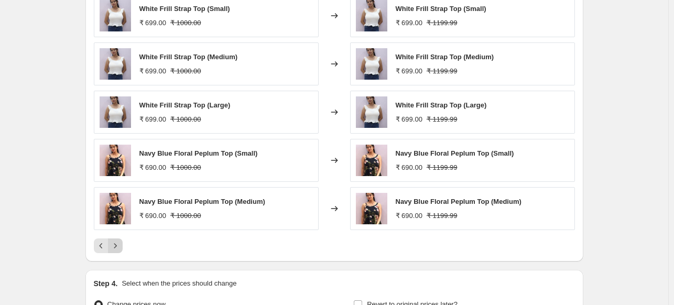
click at [117, 248] on icon "Next" at bounding box center [115, 245] width 10 height 10
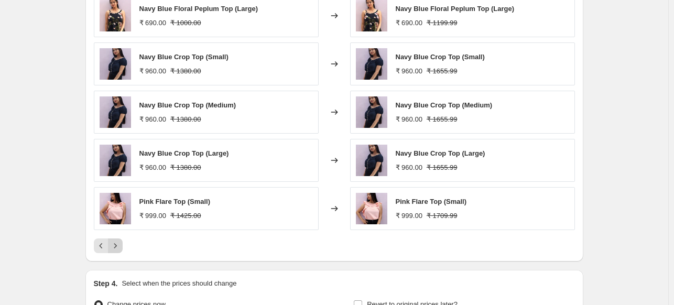
click at [117, 248] on icon "Next" at bounding box center [115, 245] width 10 height 10
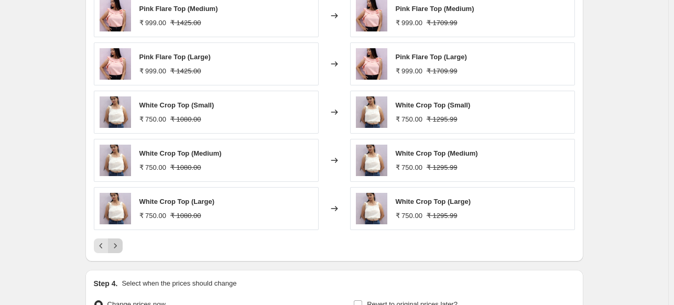
click at [117, 248] on icon "Next" at bounding box center [115, 245] width 10 height 10
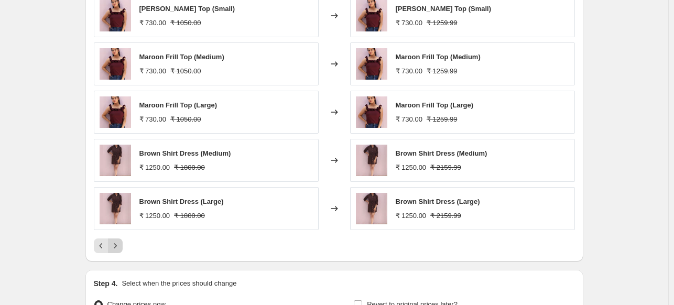
click at [117, 248] on icon "Next" at bounding box center [115, 245] width 10 height 10
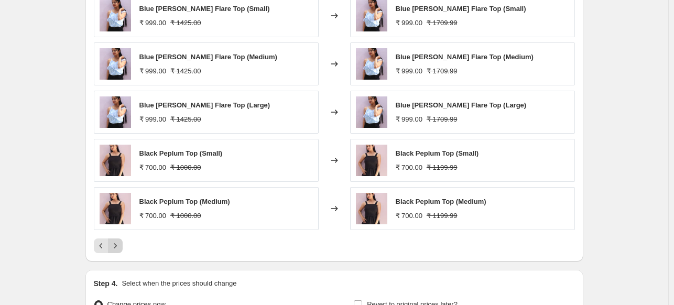
click at [117, 248] on icon "Next" at bounding box center [115, 245] width 10 height 10
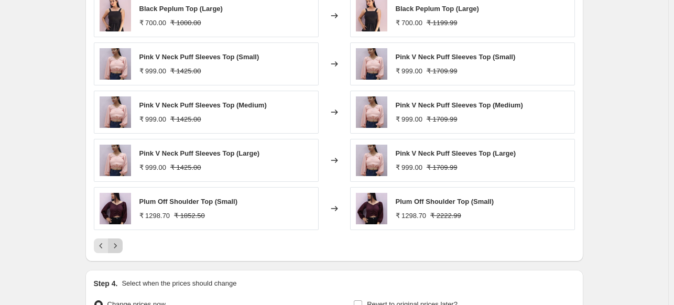
click at [117, 248] on icon "Next" at bounding box center [115, 245] width 10 height 10
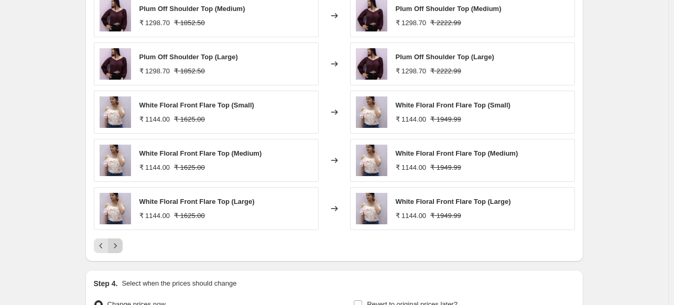
click at [117, 248] on icon "Next" at bounding box center [115, 245] width 10 height 10
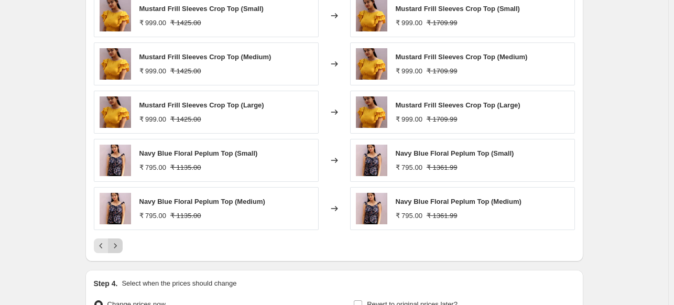
click at [117, 248] on icon "Next" at bounding box center [115, 245] width 10 height 10
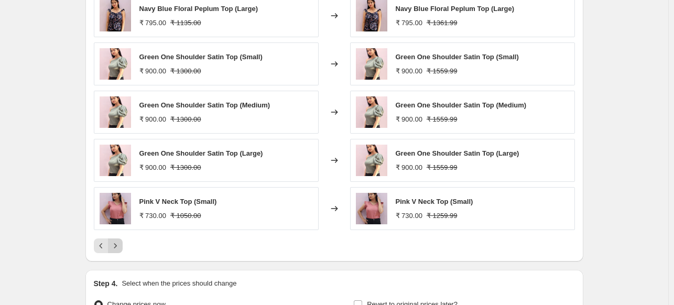
click at [117, 248] on icon "Next" at bounding box center [115, 245] width 10 height 10
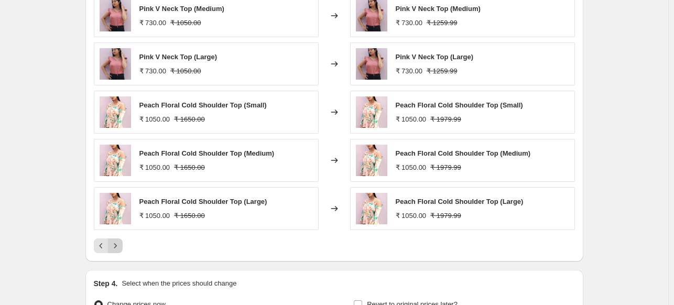
click at [117, 248] on icon "Next" at bounding box center [115, 245] width 10 height 10
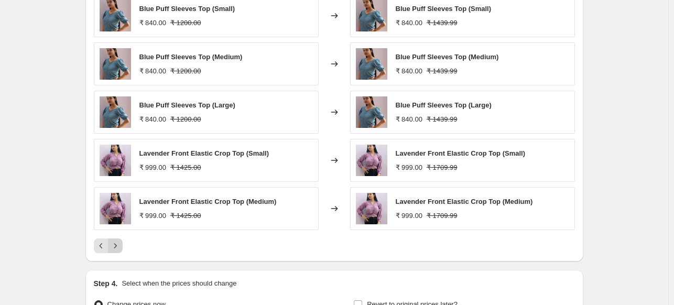
click at [117, 248] on icon "Next" at bounding box center [115, 245] width 10 height 10
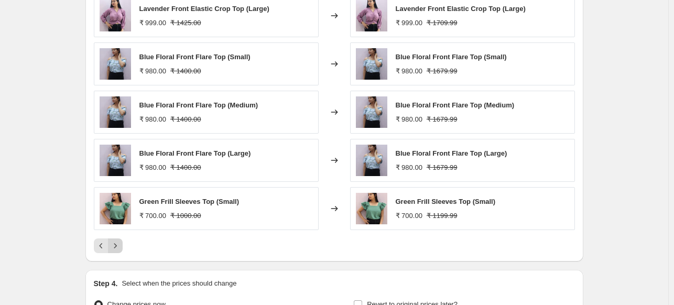
click at [117, 248] on icon "Next" at bounding box center [115, 245] width 10 height 10
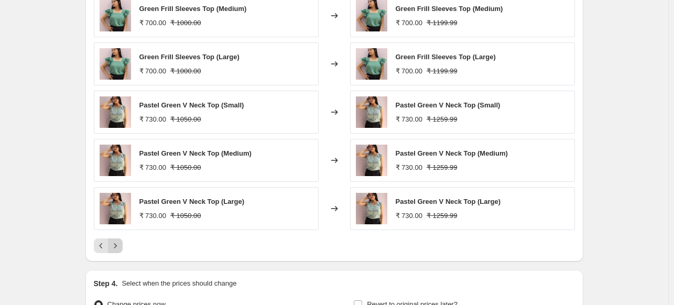
click at [117, 248] on icon "Next" at bounding box center [115, 245] width 10 height 10
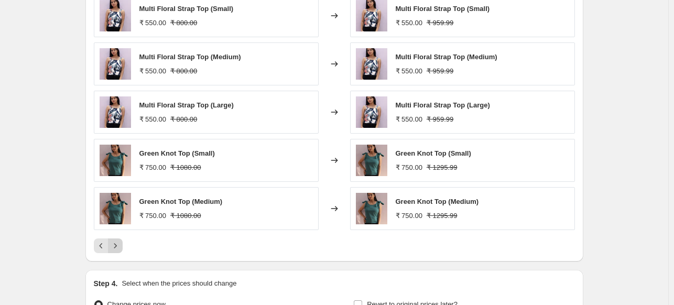
click at [117, 248] on icon "Next" at bounding box center [115, 245] width 10 height 10
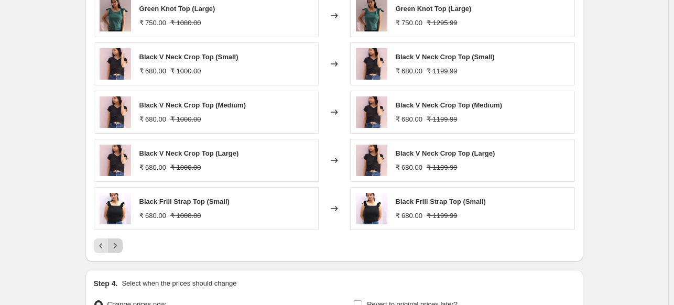
click at [117, 248] on icon "Next" at bounding box center [115, 245] width 10 height 10
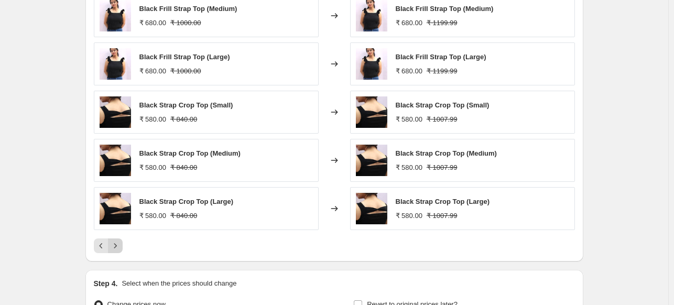
click at [117, 248] on icon "Next" at bounding box center [115, 245] width 10 height 10
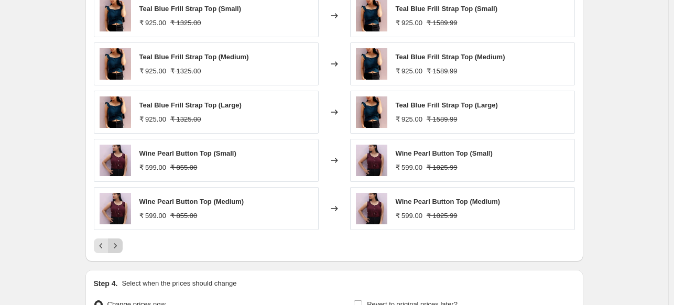
click at [117, 248] on icon "Next" at bounding box center [115, 245] width 10 height 10
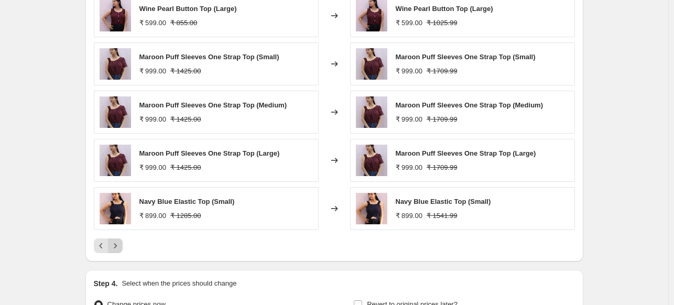
click at [117, 248] on icon "Next" at bounding box center [115, 245] width 10 height 10
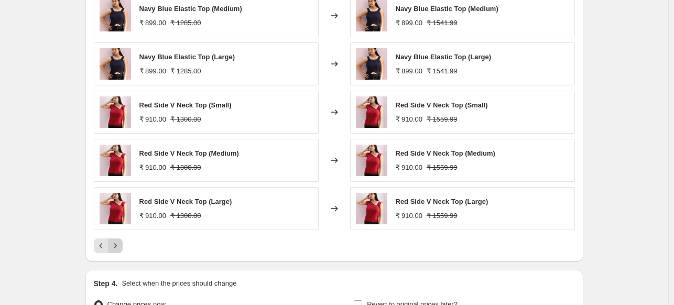
click at [117, 248] on icon "Next" at bounding box center [115, 245] width 10 height 10
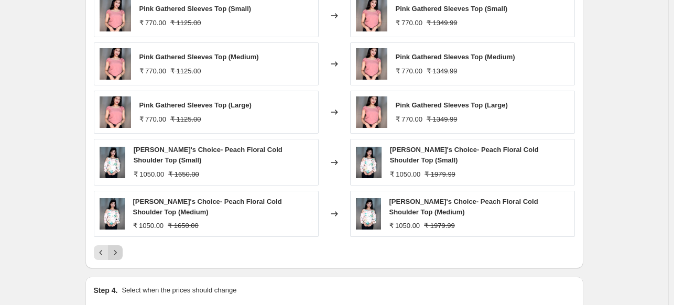
click at [117, 248] on icon "Next" at bounding box center [115, 252] width 10 height 10
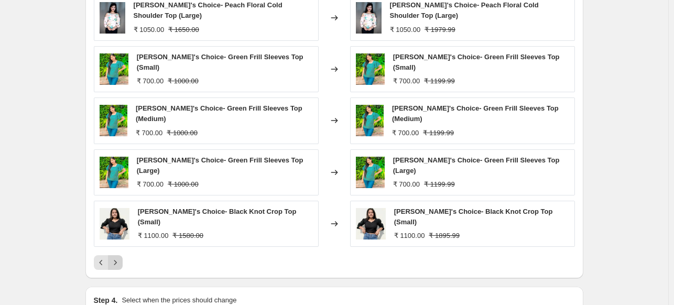
click at [117, 257] on icon "Next" at bounding box center [115, 262] width 10 height 10
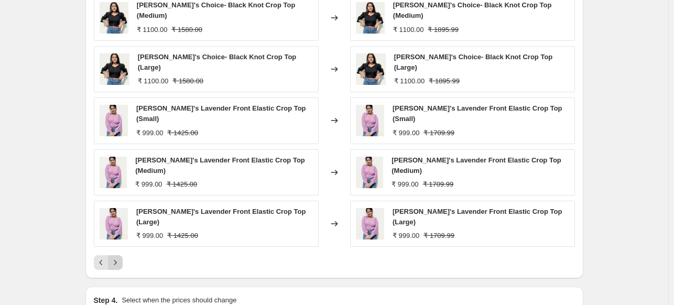
click at [117, 257] on icon "Next" at bounding box center [115, 262] width 10 height 10
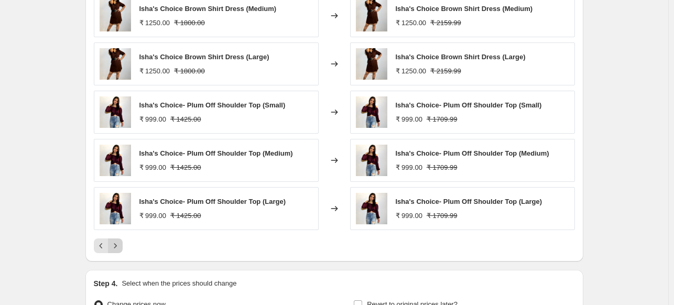
click at [117, 248] on icon "Next" at bounding box center [115, 245] width 10 height 10
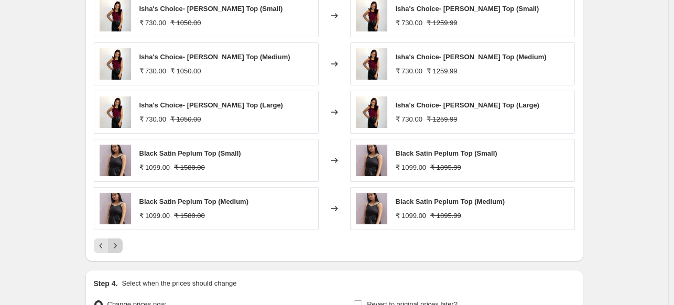
click at [117, 248] on icon "Next" at bounding box center [115, 245] width 10 height 10
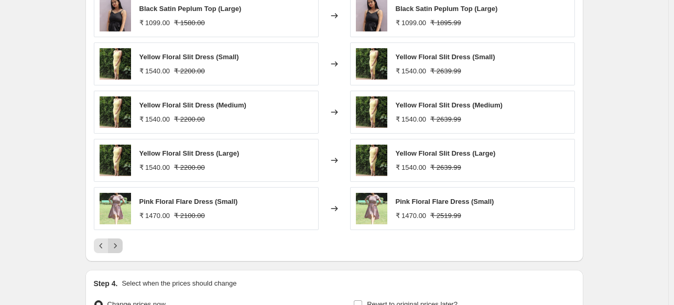
click at [117, 248] on icon "Next" at bounding box center [115, 245] width 10 height 10
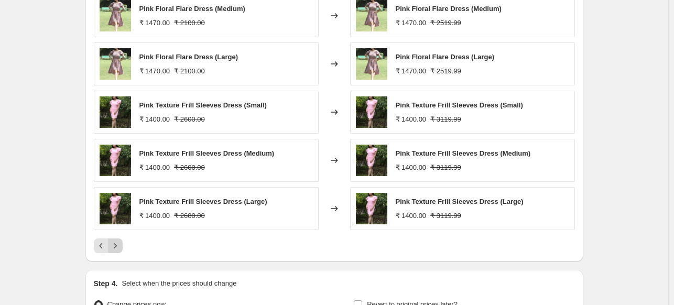
click at [117, 248] on icon "Next" at bounding box center [115, 245] width 10 height 10
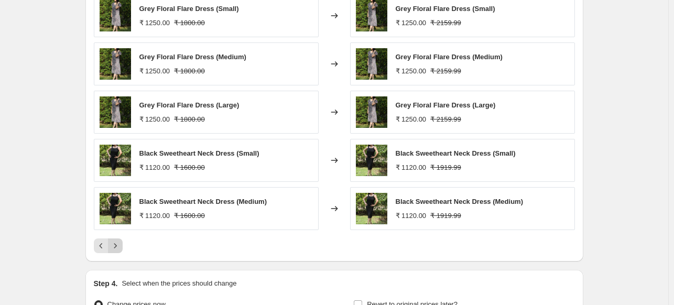
click at [117, 248] on icon "Next" at bounding box center [115, 245] width 10 height 10
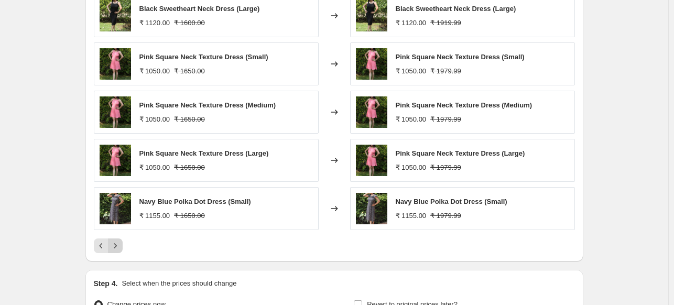
click at [117, 248] on icon "Next" at bounding box center [115, 245] width 10 height 10
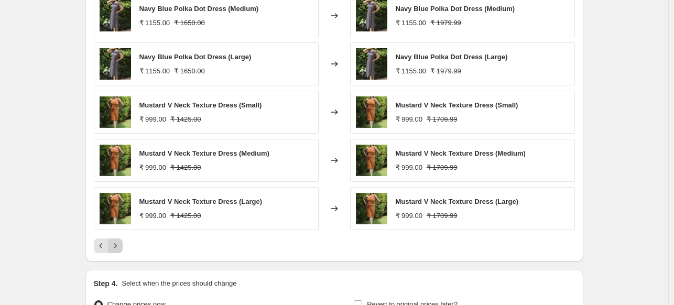
click at [117, 248] on icon "Next" at bounding box center [115, 245] width 10 height 10
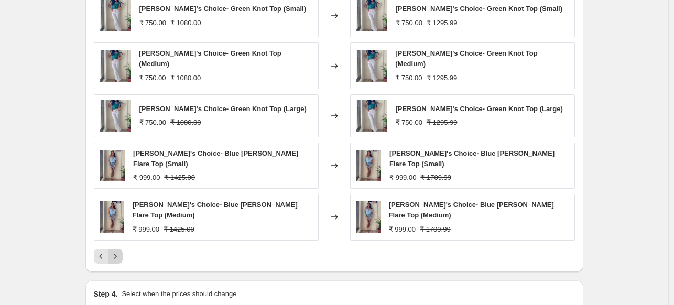
click at [117, 251] on icon "Next" at bounding box center [115, 256] width 10 height 10
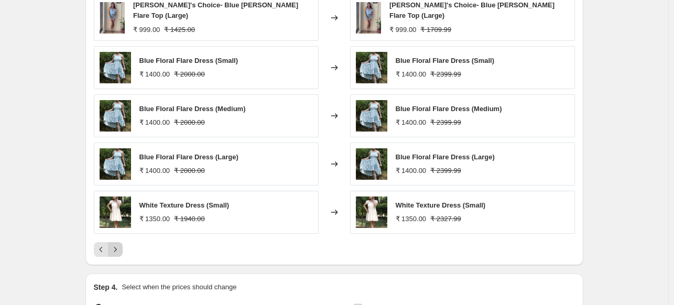
click at [117, 248] on icon "Next" at bounding box center [115, 249] width 10 height 10
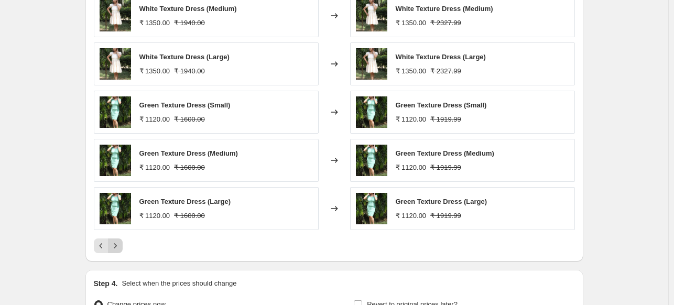
click at [117, 248] on icon "Next" at bounding box center [115, 245] width 10 height 10
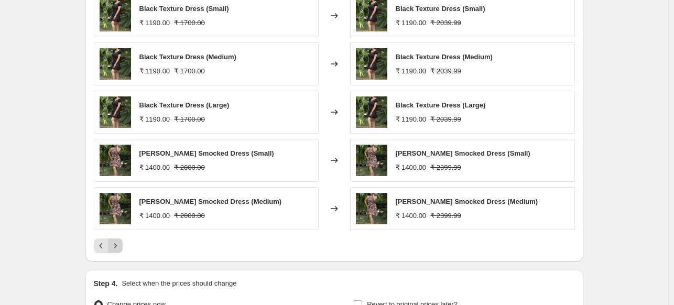
click at [117, 248] on icon "Next" at bounding box center [115, 245] width 10 height 10
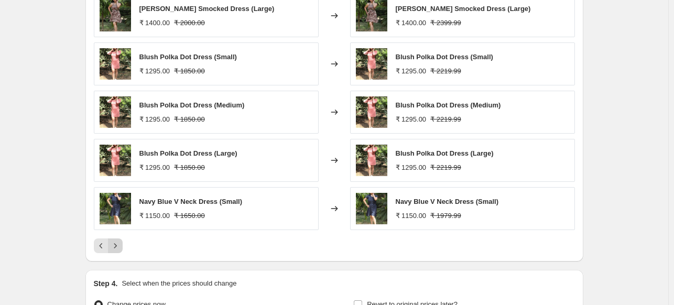
click at [117, 248] on icon "Next" at bounding box center [115, 245] width 10 height 10
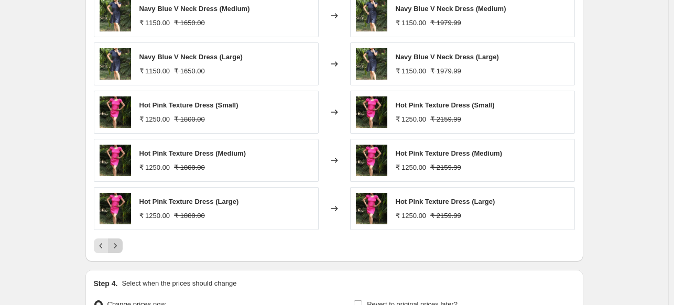
click at [117, 248] on icon "Next" at bounding box center [115, 245] width 10 height 10
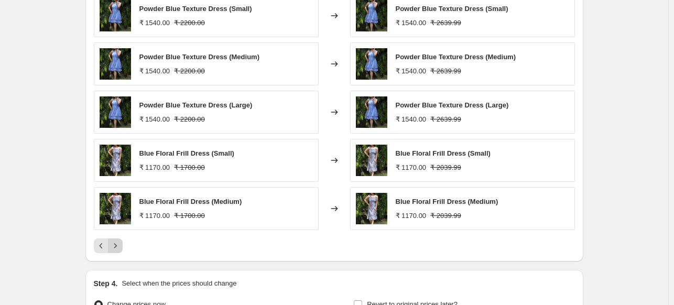
click at [117, 248] on icon "Next" at bounding box center [115, 245] width 10 height 10
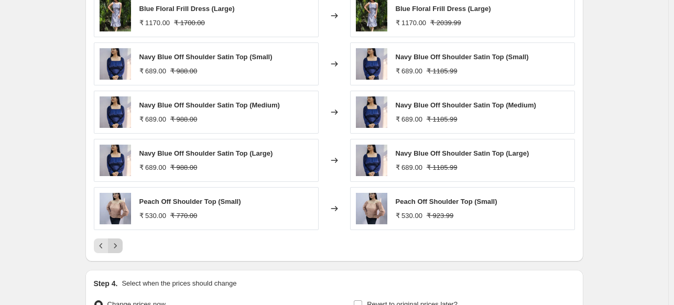
click at [117, 248] on icon "Next" at bounding box center [115, 245] width 10 height 10
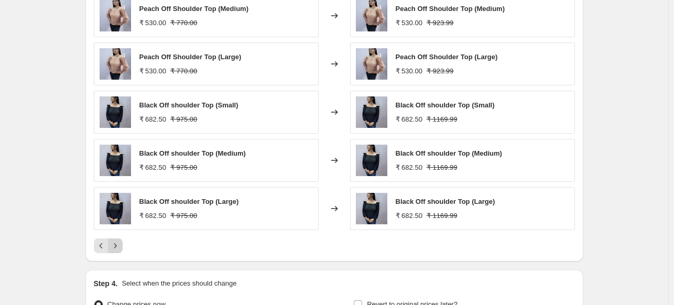
click at [117, 248] on icon "Next" at bounding box center [115, 245] width 10 height 10
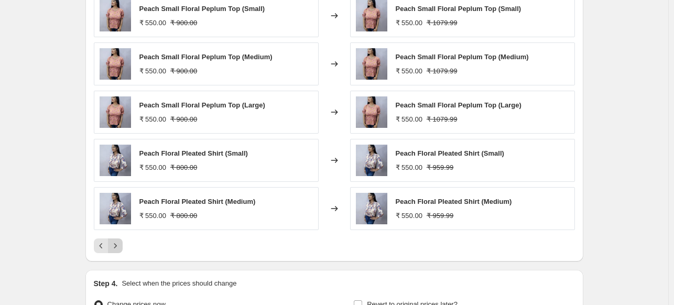
click at [117, 248] on icon "Next" at bounding box center [115, 245] width 10 height 10
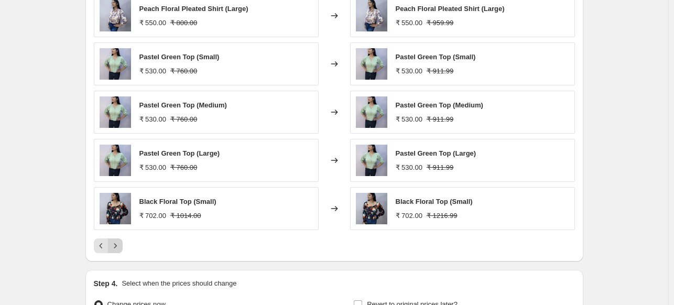
click at [117, 248] on icon "Next" at bounding box center [115, 245] width 10 height 10
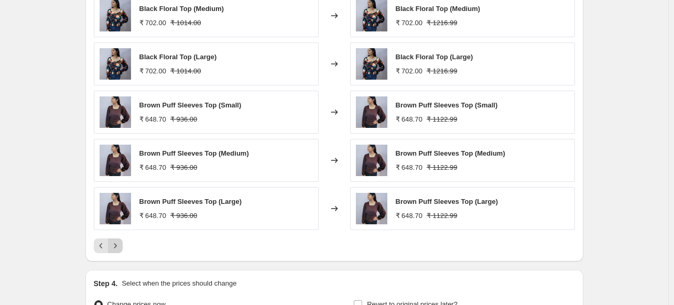
click at [123, 245] on button "Next" at bounding box center [115, 245] width 15 height 15
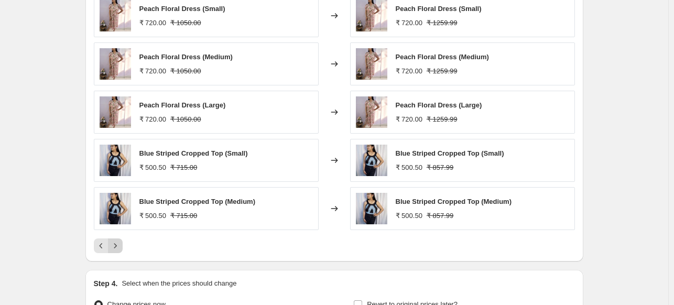
click at [123, 245] on button "Next" at bounding box center [115, 245] width 15 height 15
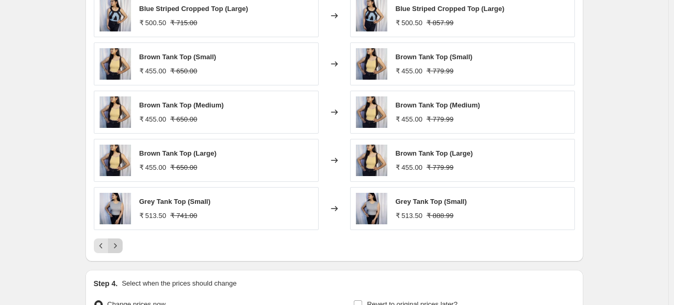
click at [123, 245] on button "Next" at bounding box center [115, 245] width 15 height 15
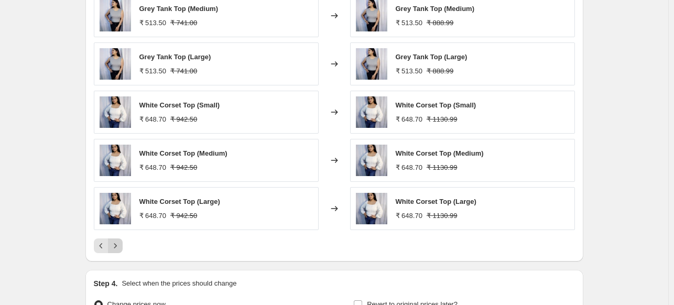
click at [123, 245] on button "Next" at bounding box center [115, 245] width 15 height 15
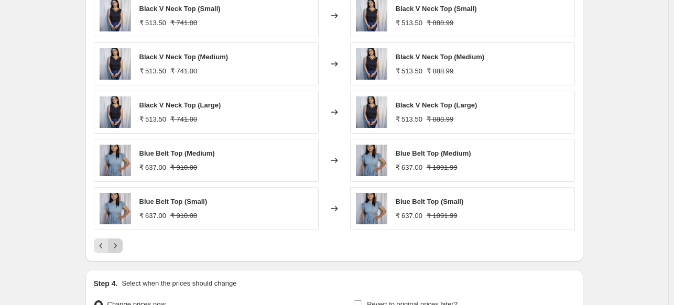
click at [123, 245] on button "Next" at bounding box center [115, 245] width 15 height 15
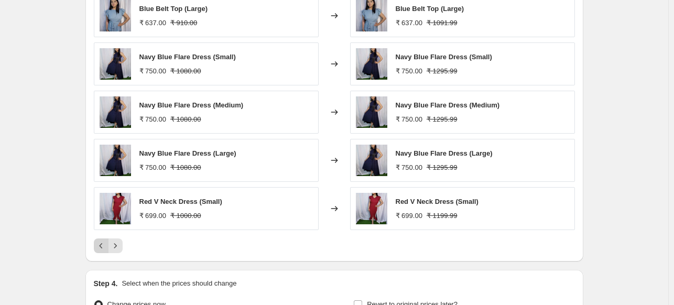
click at [103, 248] on icon "Previous" at bounding box center [101, 245] width 10 height 10
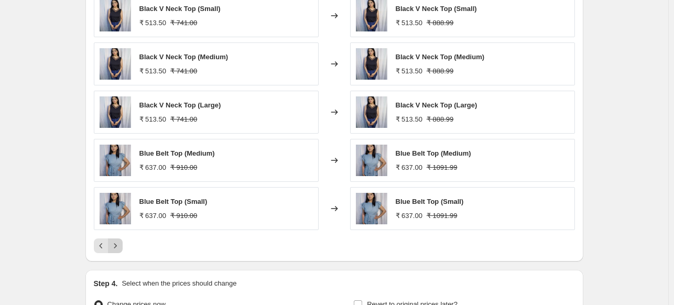
click at [120, 241] on icon "Next" at bounding box center [115, 245] width 10 height 10
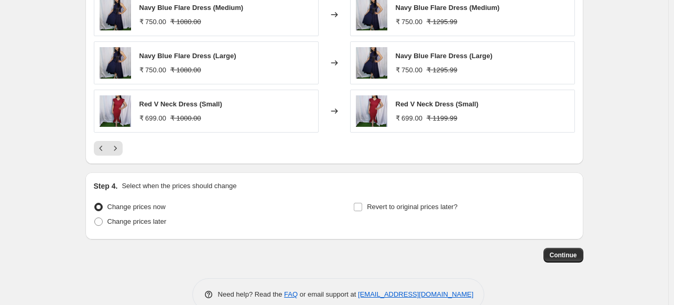
scroll to position [748, 0]
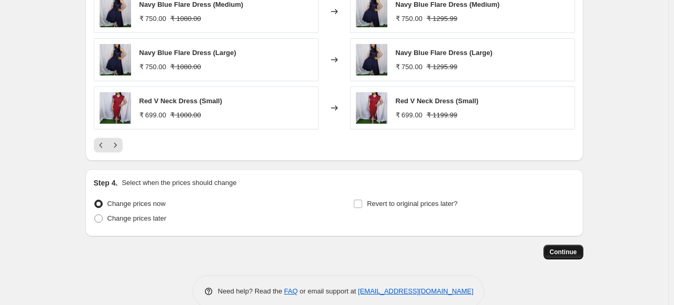
click at [564, 248] on span "Continue" at bounding box center [563, 252] width 27 height 8
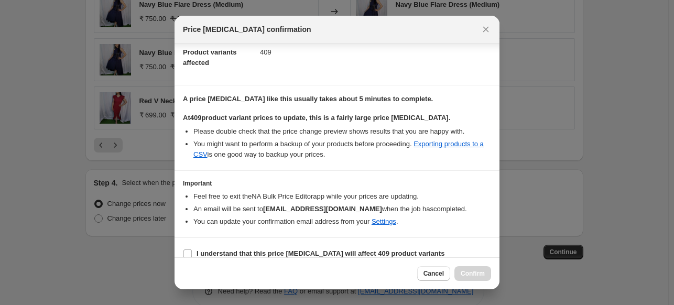
scroll to position [138, 0]
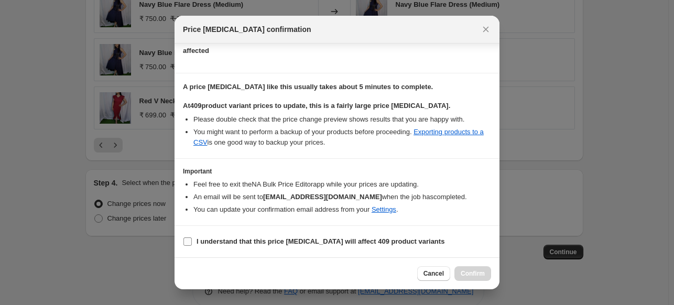
click at [294, 248] on label "I understand that this price [MEDICAL_DATA] will affect 409 product variants" at bounding box center [313, 241] width 261 height 15
click at [192, 246] on input "I understand that this price [MEDICAL_DATA] will affect 409 product variants" at bounding box center [187, 241] width 8 height 8
checkbox input "true"
click at [463, 274] on span "Confirm" at bounding box center [472, 273] width 24 height 8
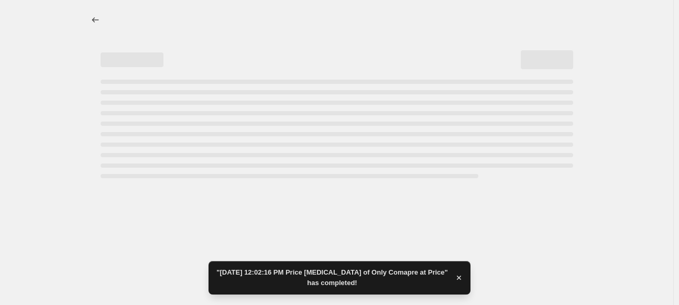
select select "no_change"
select select "percentage"
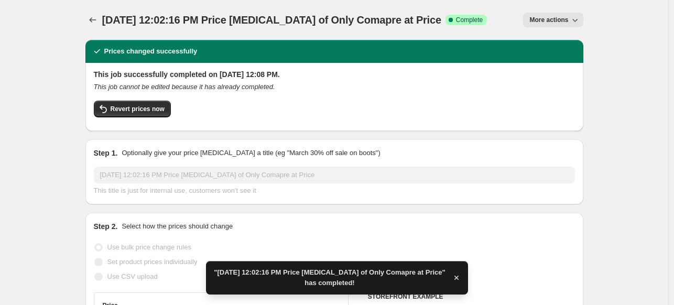
click at [94, 20] on icon "Price change jobs" at bounding box center [92, 20] width 10 height 10
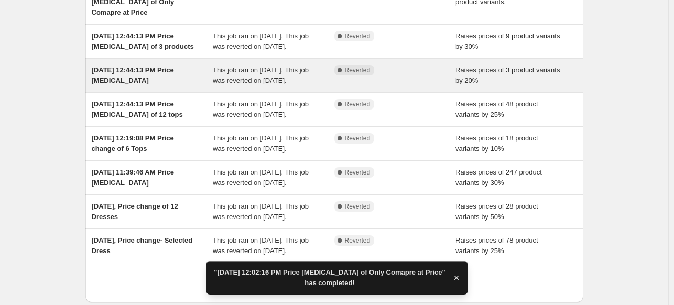
scroll to position [115, 0]
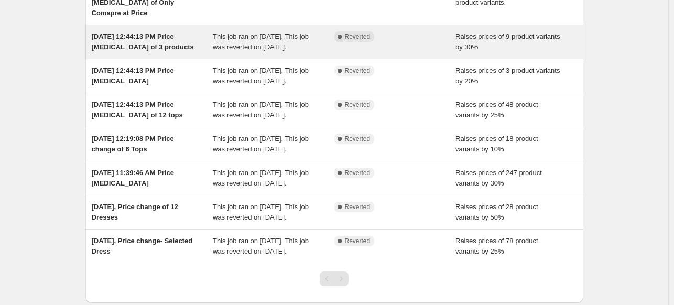
click at [354, 52] on div "Complete Reverted" at bounding box center [395, 41] width 122 height 21
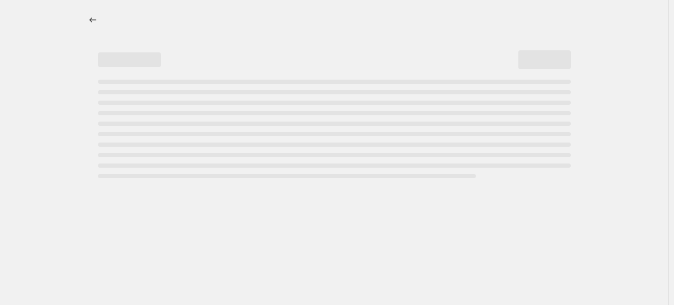
select select "percentage"
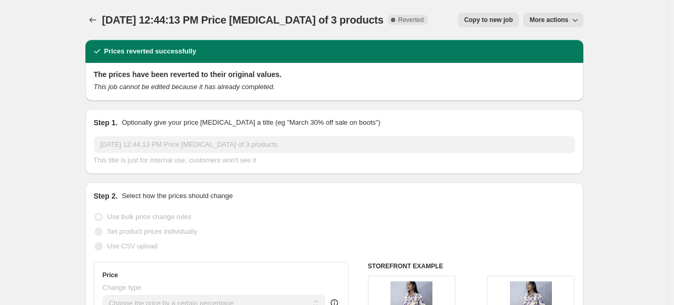
click at [562, 16] on button "More actions" at bounding box center [553, 20] width 60 height 15
click at [560, 21] on span "More actions" at bounding box center [548, 20] width 39 height 8
click at [552, 23] on span "More actions" at bounding box center [548, 20] width 39 height 8
click at [549, 61] on span "Delete job" at bounding box center [546, 60] width 31 height 8
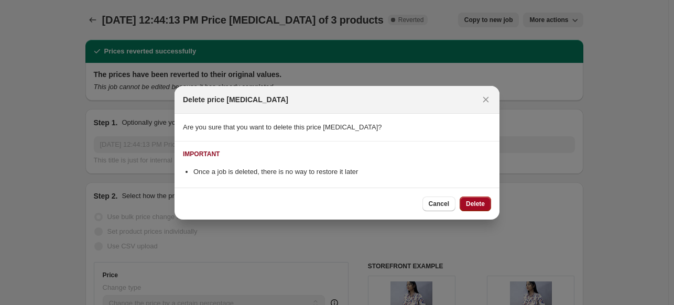
click at [481, 206] on span "Delete" at bounding box center [475, 204] width 19 height 8
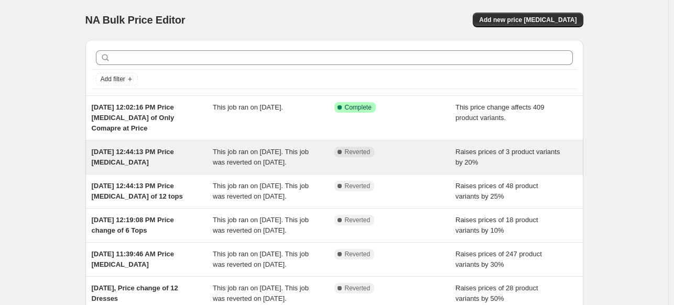
click at [305, 163] on span "This job ran on [DATE]. This job was reverted on [DATE]." at bounding box center [261, 157] width 96 height 18
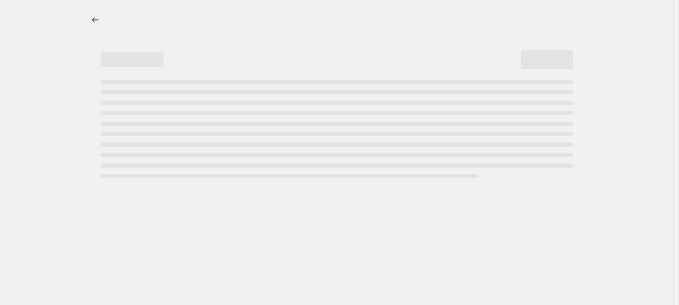
select select "percentage"
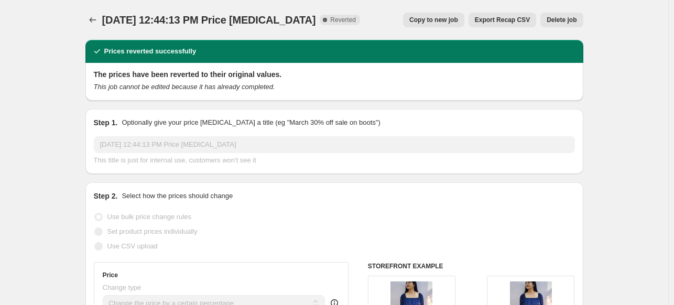
click at [568, 20] on span "Delete job" at bounding box center [561, 20] width 30 height 8
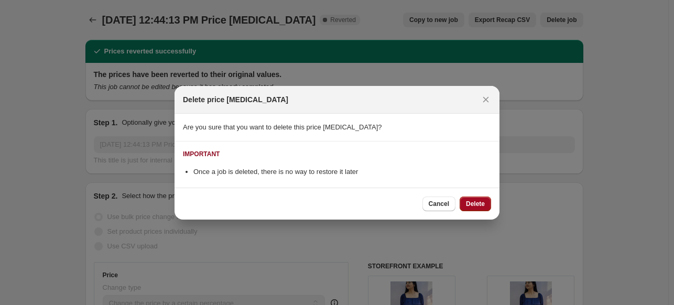
click at [485, 206] on button "Delete" at bounding box center [474, 203] width 31 height 15
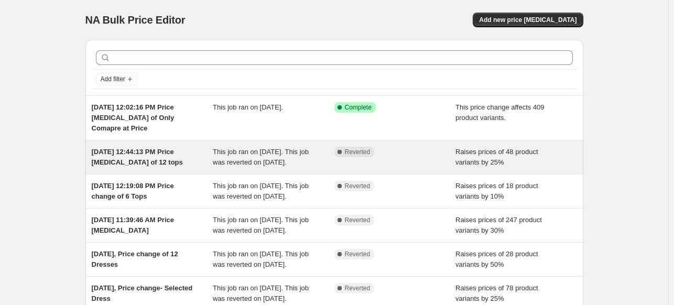
click at [156, 174] on div "[DATE] 12:44:13 PM Price [MEDICAL_DATA] of 12 tops This job ran on [DATE]. This…" at bounding box center [334, 157] width 498 height 34
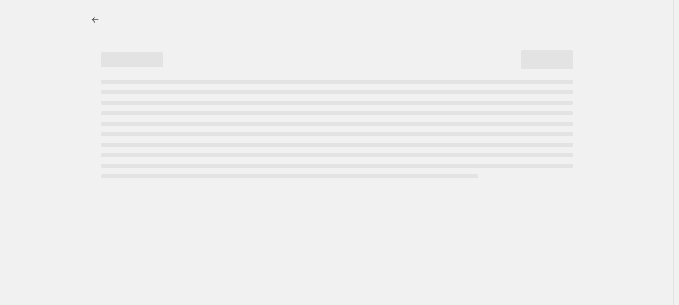
select select "percentage"
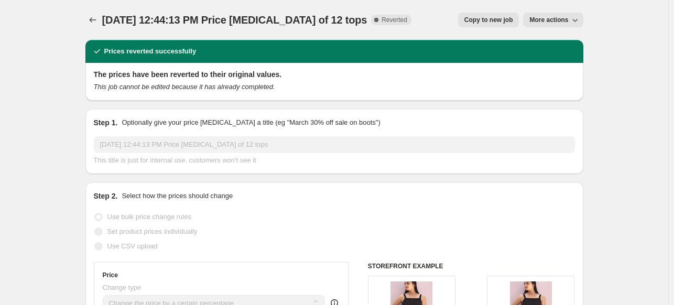
click at [577, 19] on icon "button" at bounding box center [574, 20] width 10 height 10
click at [555, 64] on button "Delete job" at bounding box center [559, 59] width 63 height 17
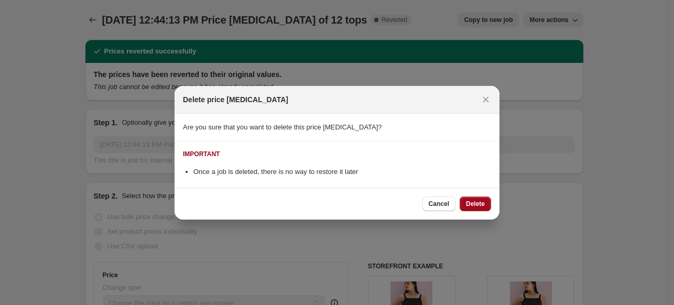
click at [475, 203] on span "Delete" at bounding box center [475, 204] width 19 height 8
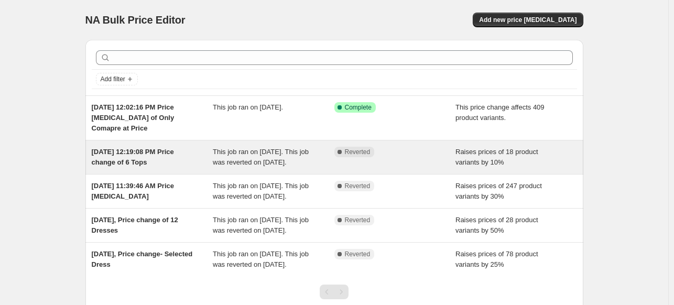
click at [180, 168] on div "[DATE] 12:19:08 PM Price change of 6 Tops" at bounding box center [153, 157] width 122 height 21
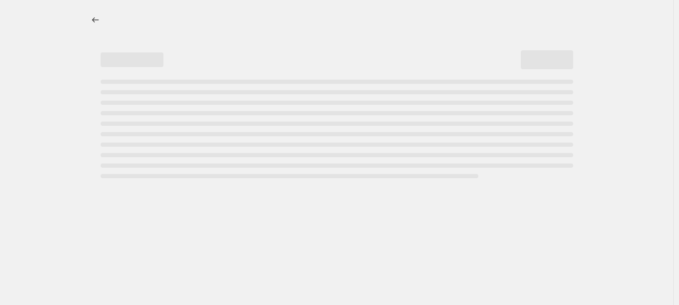
select select "percentage"
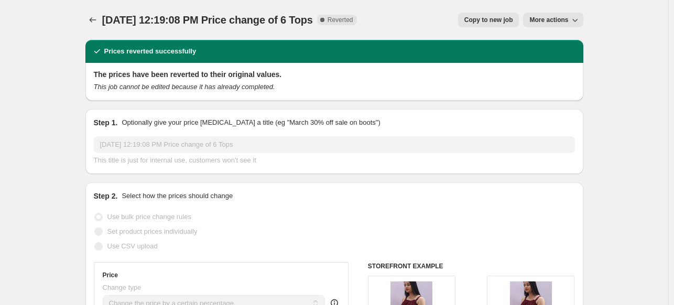
click at [578, 14] on button "More actions" at bounding box center [553, 20] width 60 height 15
click at [551, 60] on span "Delete job" at bounding box center [546, 60] width 31 height 8
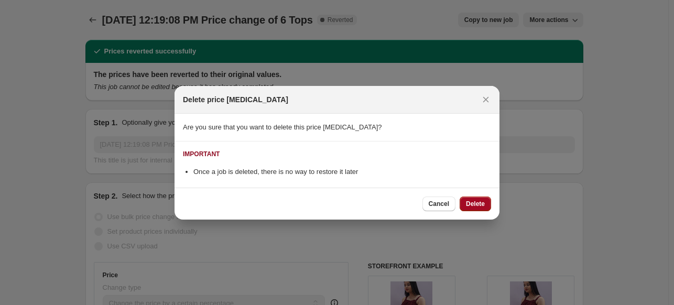
click at [471, 202] on span "Delete" at bounding box center [475, 204] width 19 height 8
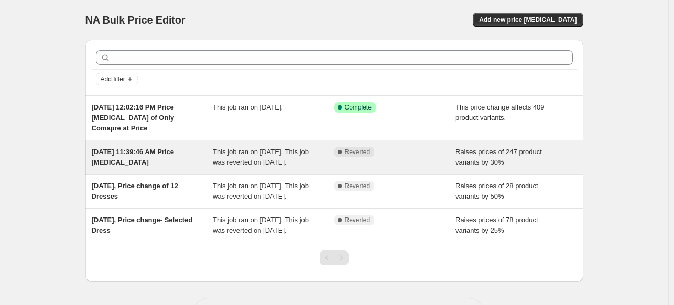
click at [159, 168] on div "[DATE] 11:39:46 AM Price [MEDICAL_DATA]" at bounding box center [153, 157] width 122 height 21
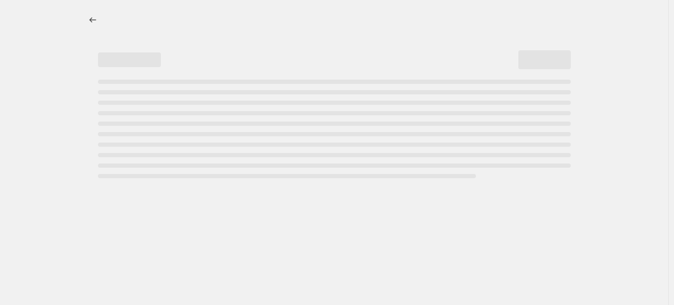
select select "percentage"
select select "collection"
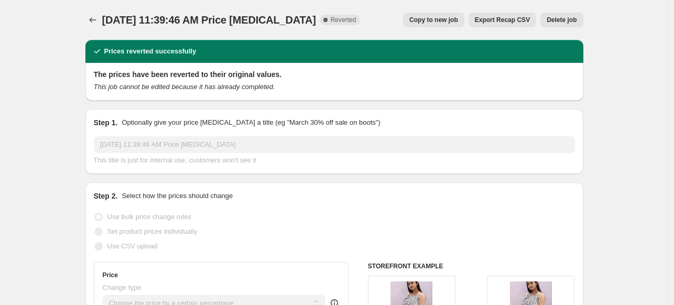
click at [572, 23] on span "Delete job" at bounding box center [561, 20] width 30 height 8
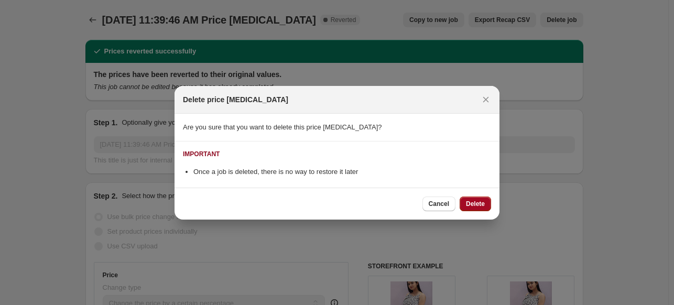
click at [477, 208] on button "Delete" at bounding box center [474, 203] width 31 height 15
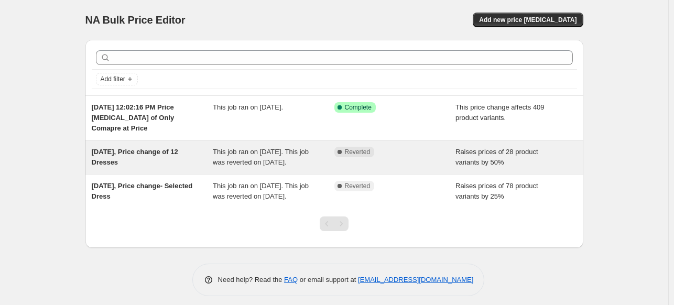
click at [149, 167] on div "[DATE], Price change of 12 Dresses" at bounding box center [153, 157] width 122 height 21
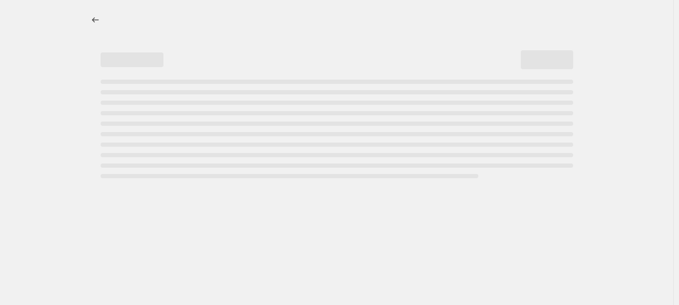
select select "percentage"
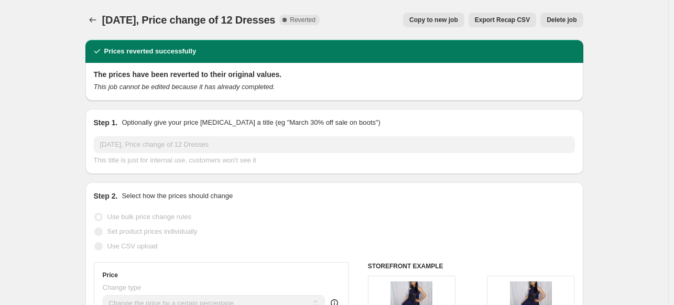
click at [551, 22] on span "Delete job" at bounding box center [561, 20] width 30 height 8
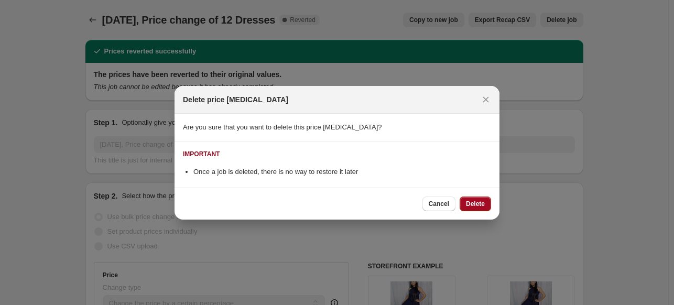
click at [473, 201] on span "Delete" at bounding box center [475, 204] width 19 height 8
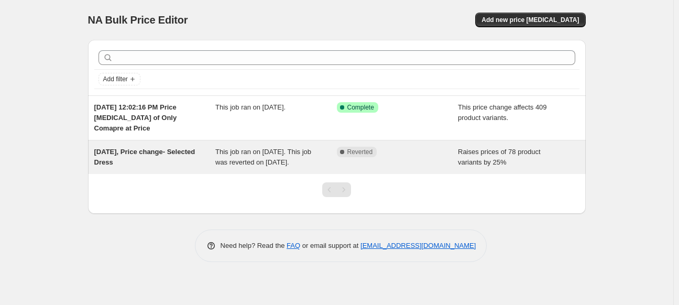
click at [136, 167] on div "[DATE], Price change- Selected Dress" at bounding box center [155, 157] width 122 height 21
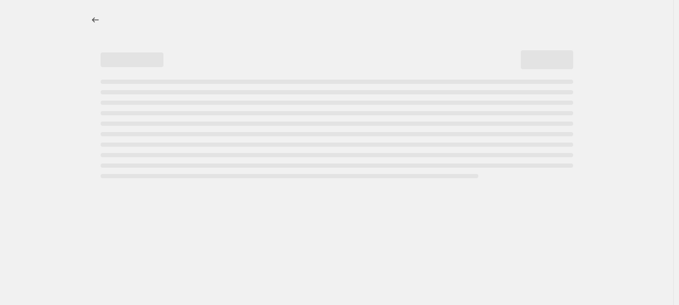
select select "percentage"
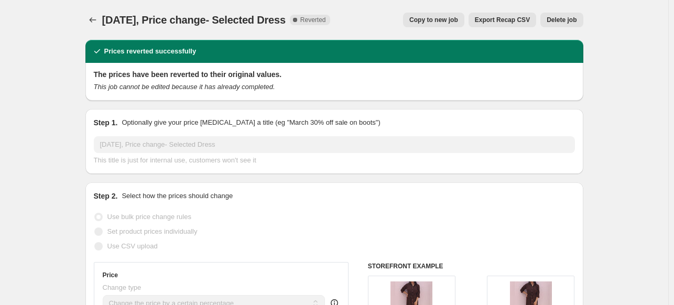
click at [558, 18] on span "Delete job" at bounding box center [561, 20] width 30 height 8
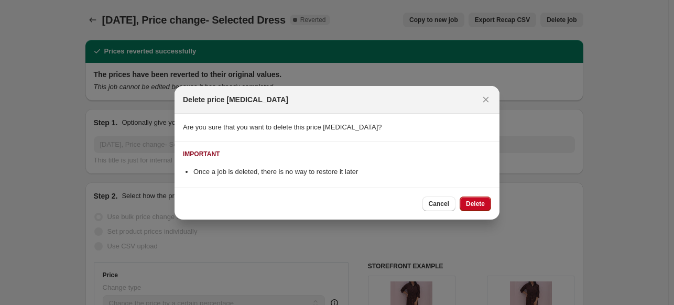
click at [476, 211] on div "Cancel Delete" at bounding box center [336, 204] width 325 height 32
click at [473, 202] on span "Delete" at bounding box center [475, 204] width 19 height 8
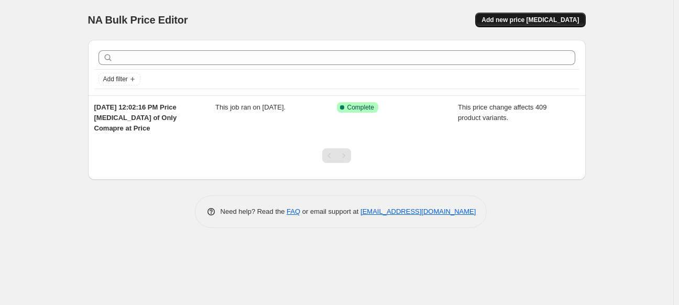
click at [517, 21] on span "Add new price [MEDICAL_DATA]" at bounding box center [529, 20] width 97 height 8
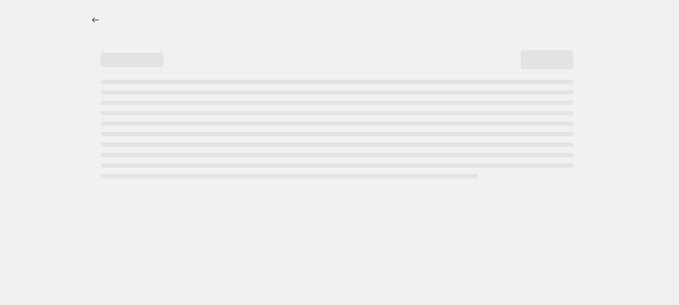
select select "percentage"
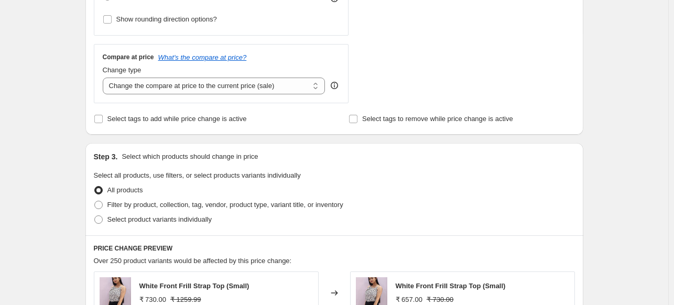
scroll to position [351, 0]
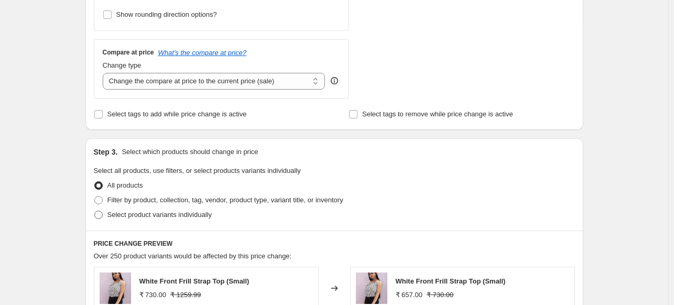
click at [106, 215] on label "Select product variants individually" at bounding box center [153, 214] width 118 height 15
click at [95, 211] on input "Select product variants individually" at bounding box center [94, 211] width 1 height 1
radio input "true"
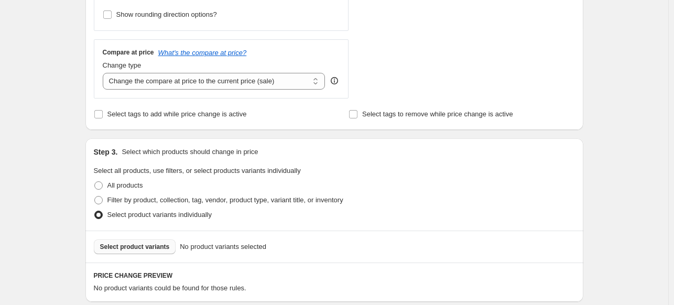
click at [163, 245] on span "Select product variants" at bounding box center [135, 247] width 70 height 8
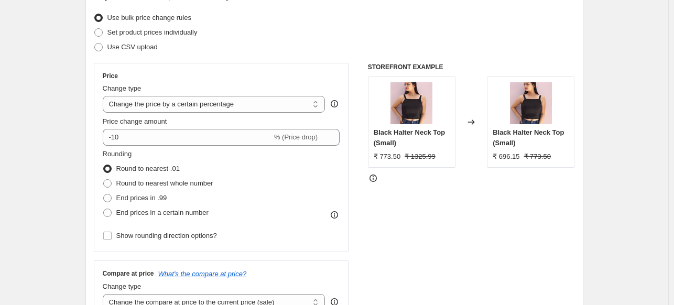
scroll to position [136, 0]
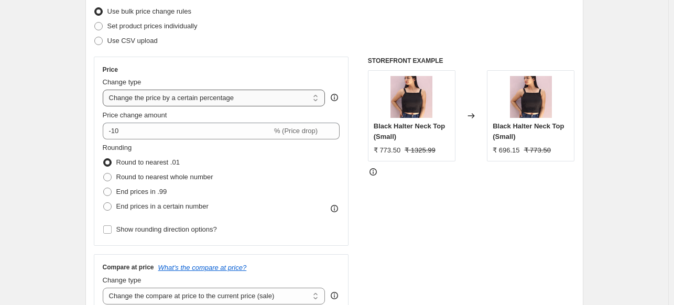
click at [234, 104] on select "Change the price to a certain amount Change the price by a certain amount Chang…" at bounding box center [214, 98] width 223 height 17
select select "by"
click at [105, 90] on select "Change the price to a certain amount Change the price by a certain amount Chang…" at bounding box center [214, 98] width 223 height 17
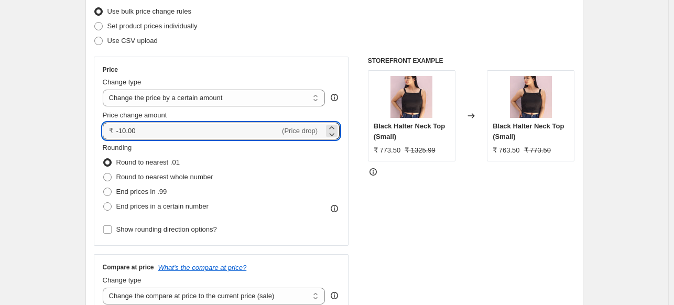
drag, startPoint x: 177, startPoint y: 133, endPoint x: 95, endPoint y: 131, distance: 81.8
click at [95, 131] on div "Step 2. Select how the prices should change Use bulk price change rules Set pro…" at bounding box center [334, 161] width 498 height 368
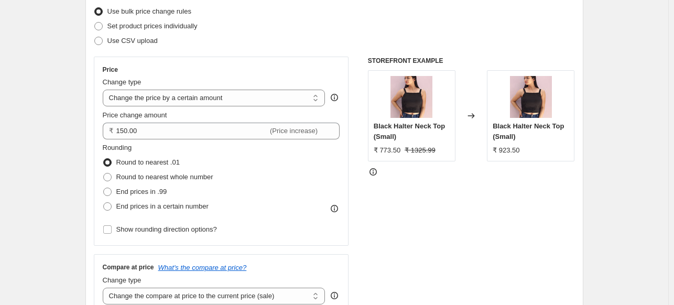
click at [493, 228] on div "STOREFRONT EXAMPLE Black Halter Neck Top (Small) ₹ 773.50 ₹ 1325.99 Changed to …" at bounding box center [471, 185] width 207 height 257
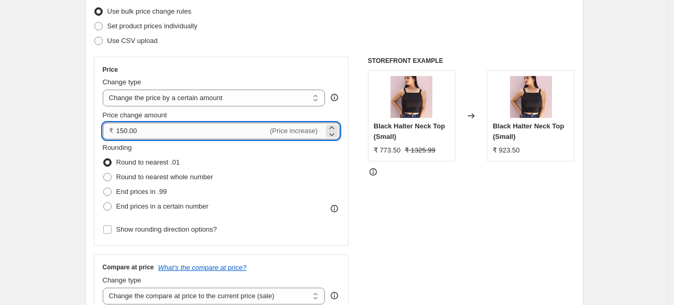
click at [118, 131] on input "150.00" at bounding box center [192, 131] width 152 height 17
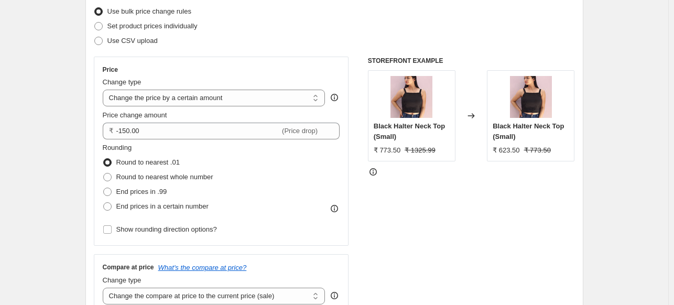
click at [405, 241] on div "STOREFRONT EXAMPLE Black Halter Neck Top (Small) ₹ 773.50 ₹ 1325.99 Changed to …" at bounding box center [471, 185] width 207 height 257
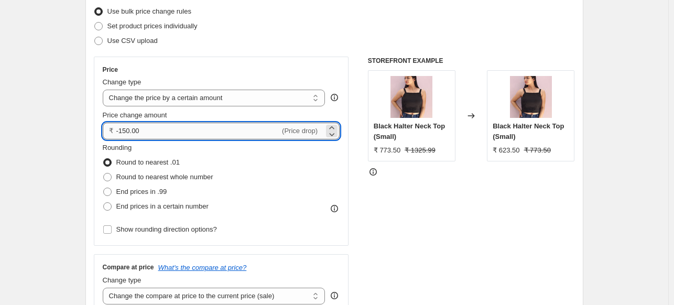
click at [128, 134] on input "-150.00" at bounding box center [198, 131] width 164 height 17
type input "-120.00"
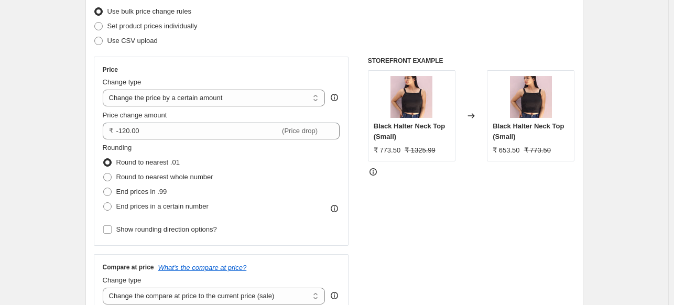
click at [518, 230] on div "STOREFRONT EXAMPLE Black Halter Neck Top (Small) ₹ 773.50 ₹ 1325.99 Changed to …" at bounding box center [471, 185] width 207 height 257
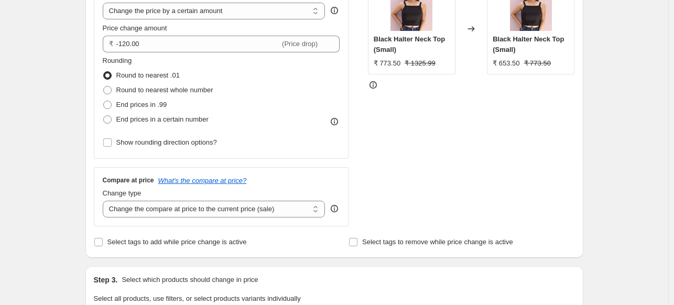
scroll to position [224, 0]
click at [226, 204] on select "Change the compare at price to the current price (sale) Change the compare at p…" at bounding box center [214, 208] width 223 height 17
select select "percentage"
click at [105, 200] on select "Change the compare at price to the current price (sale) Change the compare at p…" at bounding box center [214, 208] width 223 height 17
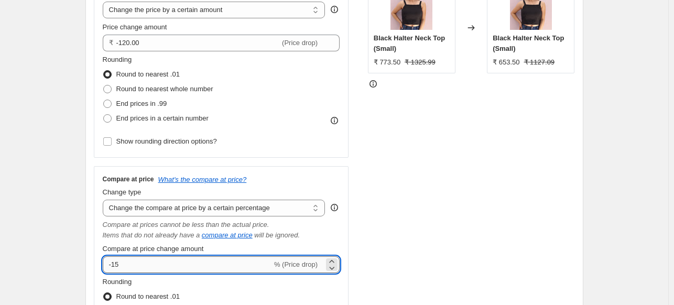
click at [113, 262] on input "-15" at bounding box center [187, 264] width 169 height 17
type input "1"
type input "20"
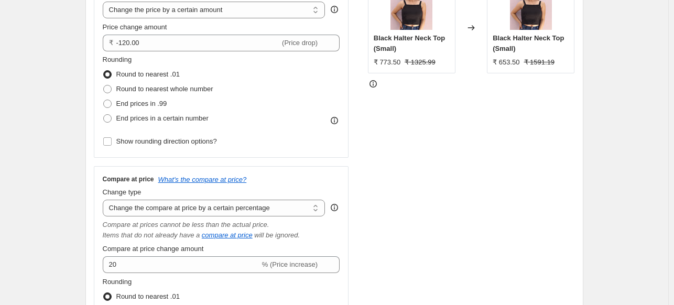
click at [513, 225] on div "STOREFRONT EXAMPLE Black Halter Neck Top (Small) ₹ 773.50 ₹ 1325.99 Changed to …" at bounding box center [471, 174] width 207 height 411
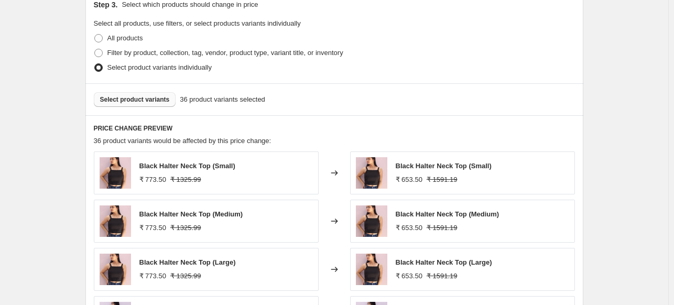
scroll to position [651, 0]
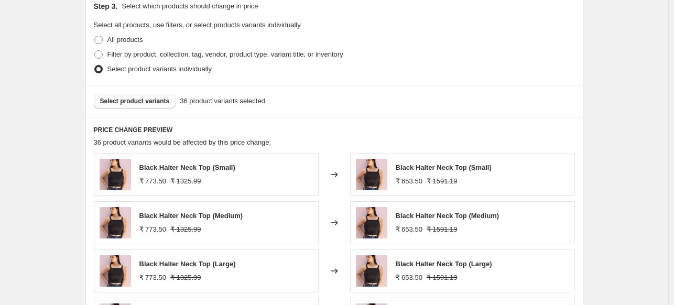
click at [155, 96] on button "Select product variants" at bounding box center [135, 101] width 82 height 15
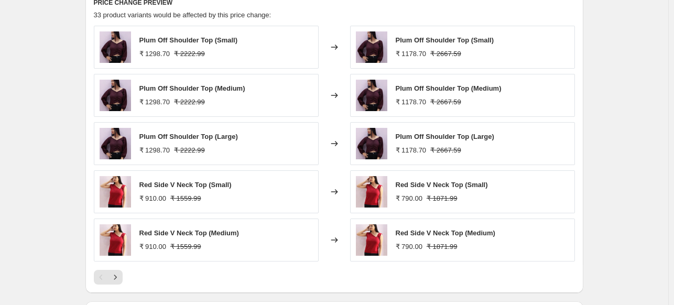
scroll to position [789, 0]
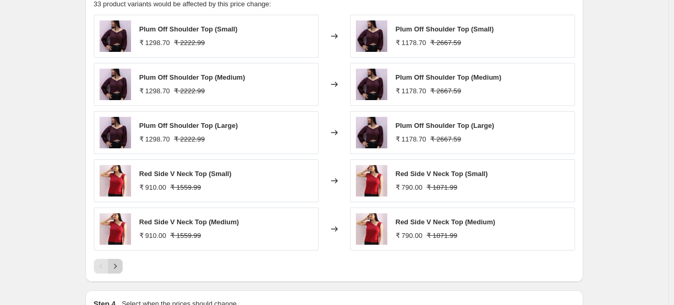
click at [119, 263] on icon "Next" at bounding box center [115, 266] width 10 height 10
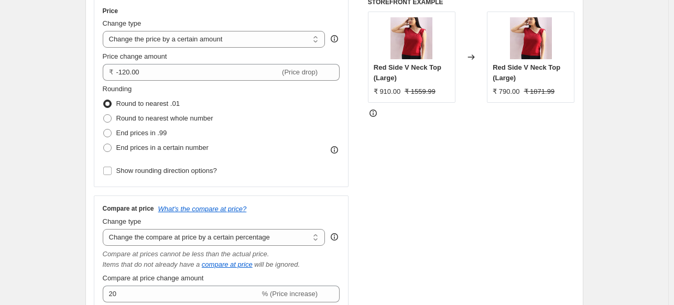
scroll to position [172, 0]
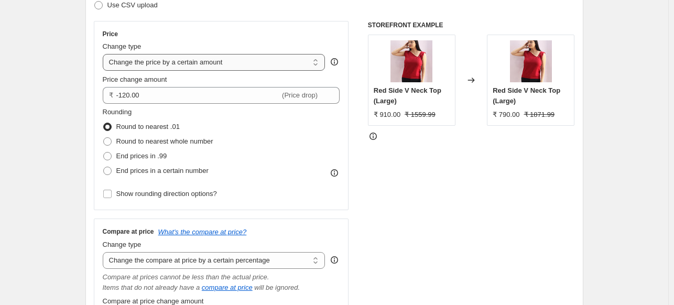
click at [300, 63] on select "Change the price to a certain amount Change the price by a certain amount Chang…" at bounding box center [214, 62] width 223 height 17
select select "percentage"
click at [105, 54] on select "Change the price to a certain amount Change the price by a certain amount Chang…" at bounding box center [214, 62] width 223 height 17
type input "-15"
click at [473, 200] on div "STOREFRONT EXAMPLE Red Side V Neck Top (Large) ₹ 910.00 ₹ 1559.99 Changed to Re…" at bounding box center [471, 226] width 207 height 411
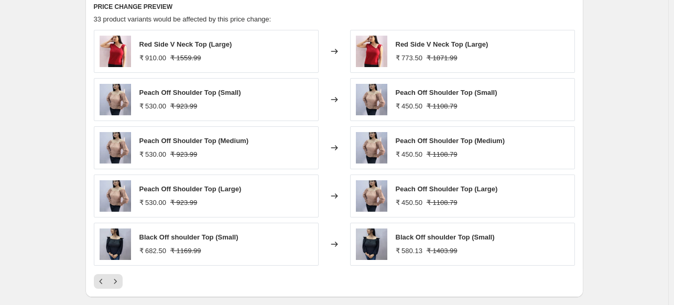
scroll to position [772, 0]
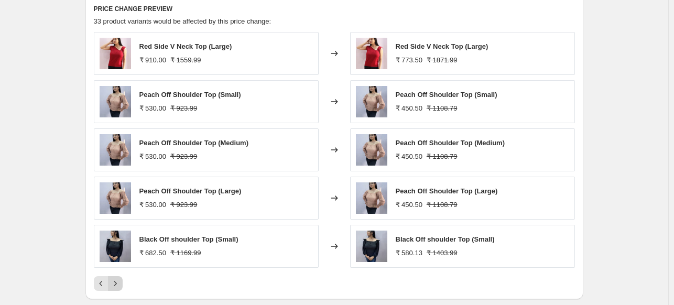
click at [116, 280] on icon "Next" at bounding box center [115, 283] width 10 height 10
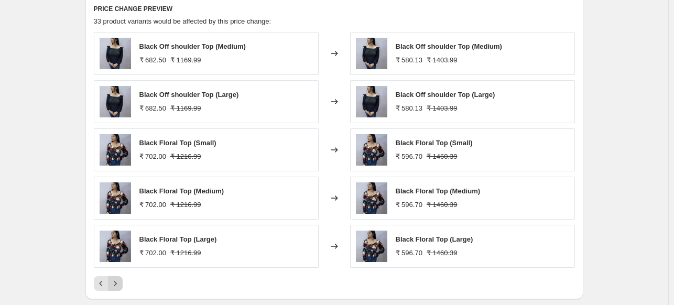
click at [116, 280] on icon "Next" at bounding box center [115, 283] width 10 height 10
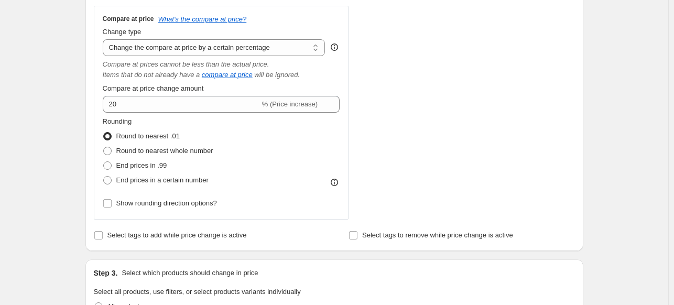
scroll to position [381, 0]
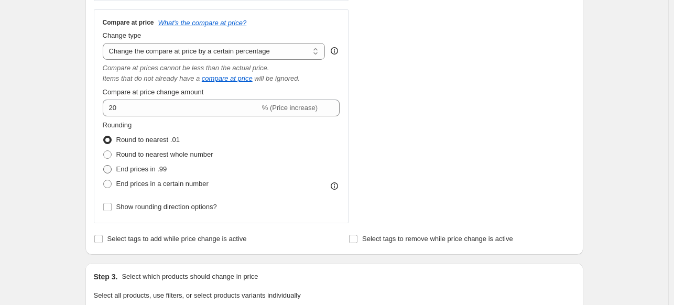
click at [111, 172] on span at bounding box center [107, 169] width 8 height 8
click at [104, 166] on input "End prices in .99" at bounding box center [103, 165] width 1 height 1
radio input "true"
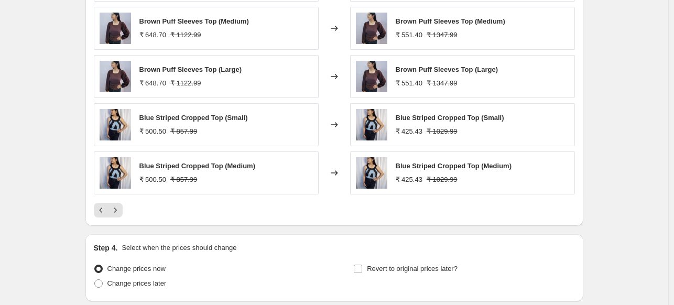
scroll to position [768, 0]
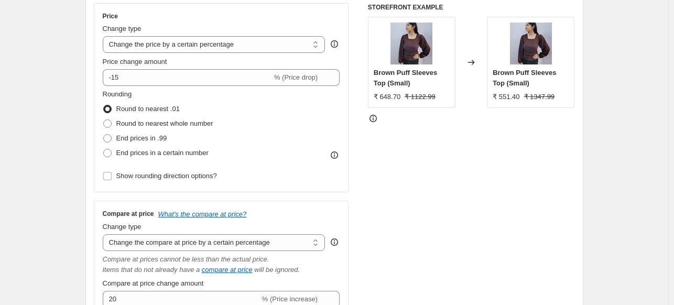
scroll to position [188, 0]
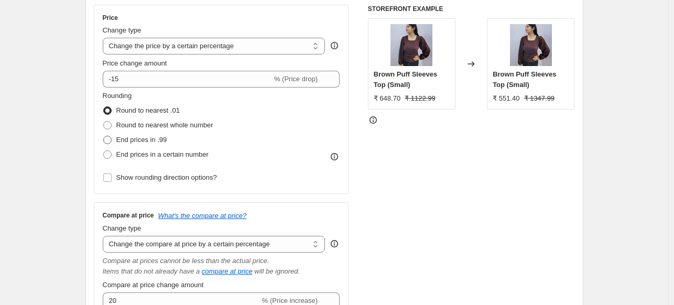
click at [111, 140] on span at bounding box center [107, 140] width 8 height 8
click at [104, 136] on input "End prices in .99" at bounding box center [103, 136] width 1 height 1
radio input "true"
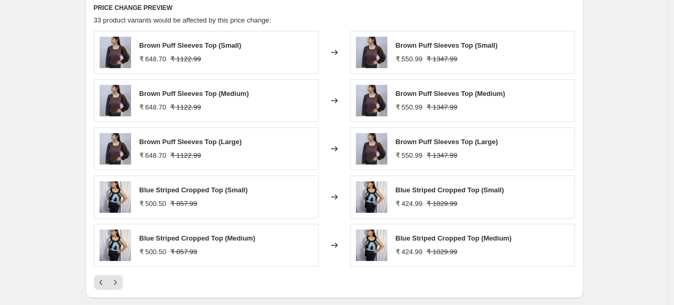
scroll to position [782, 0]
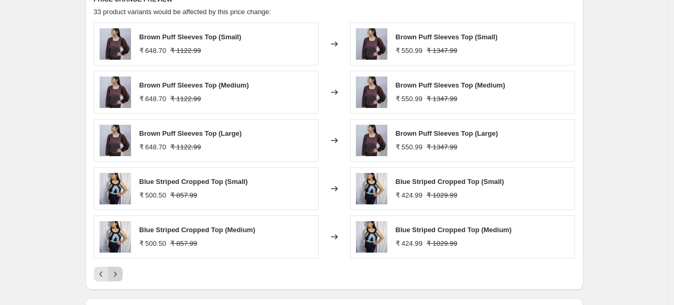
click at [116, 273] on icon "Next" at bounding box center [115, 273] width 3 height 5
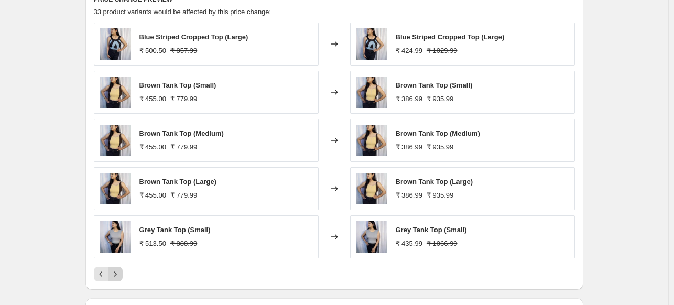
click at [116, 273] on icon "Next" at bounding box center [115, 273] width 3 height 5
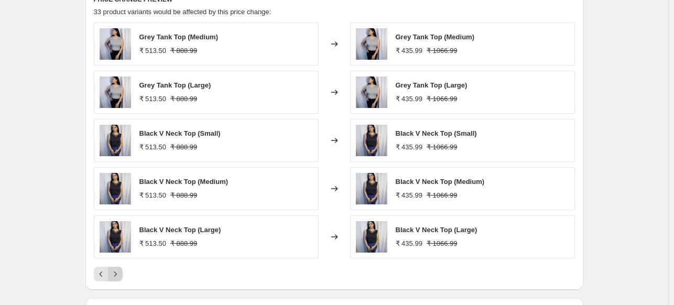
click at [116, 273] on icon "Next" at bounding box center [115, 273] width 3 height 5
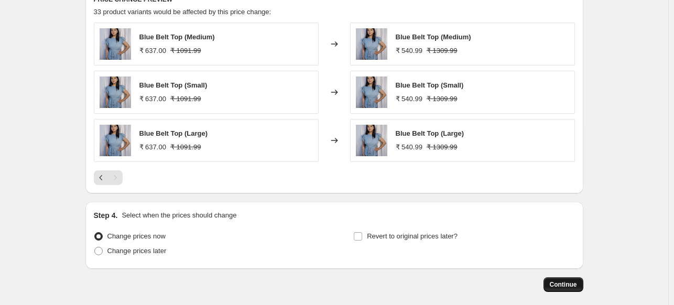
click at [562, 283] on span "Continue" at bounding box center [563, 284] width 27 height 8
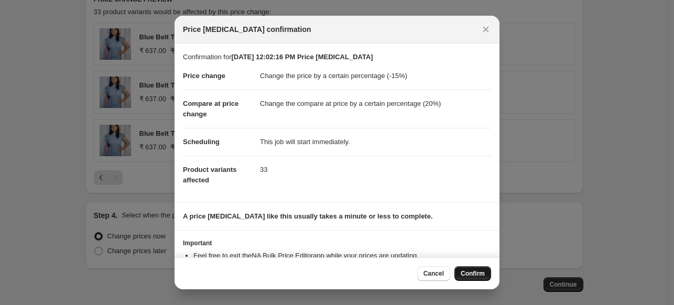
click at [469, 277] on span "Confirm" at bounding box center [472, 273] width 24 height 8
